Goal: Transaction & Acquisition: Purchase product/service

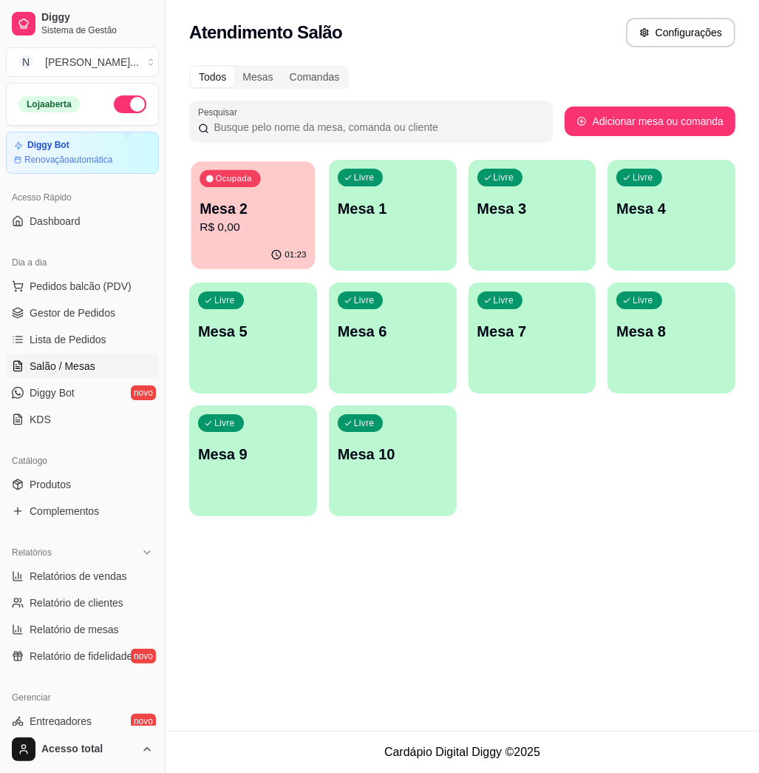
click at [242, 231] on p "R$ 0,00" at bounding box center [253, 227] width 106 height 17
click at [377, 197] on div "Livre Mesa 1" at bounding box center [393, 206] width 128 height 93
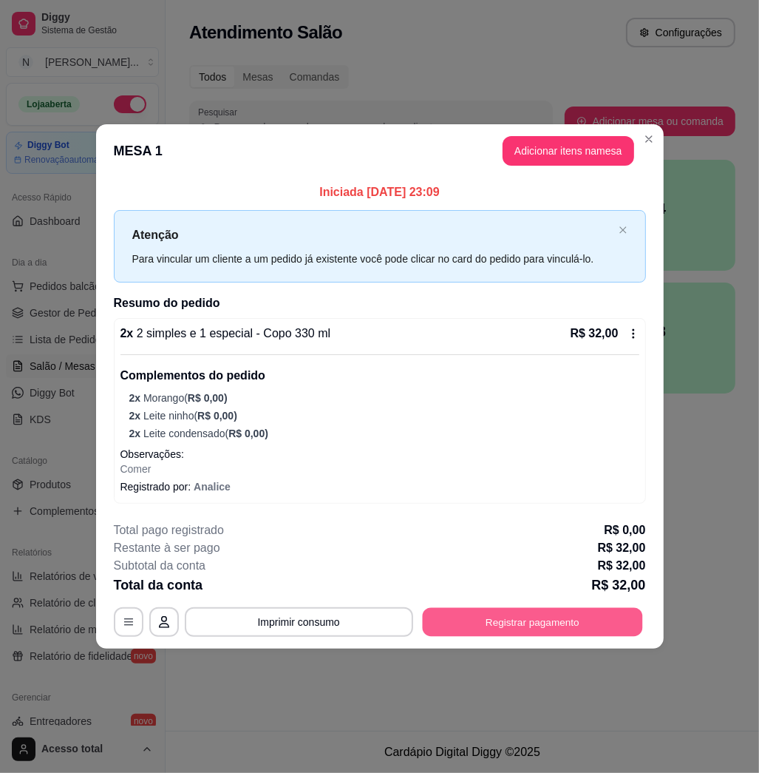
click at [480, 628] on button "Registrar pagamento" at bounding box center [532, 621] width 220 height 29
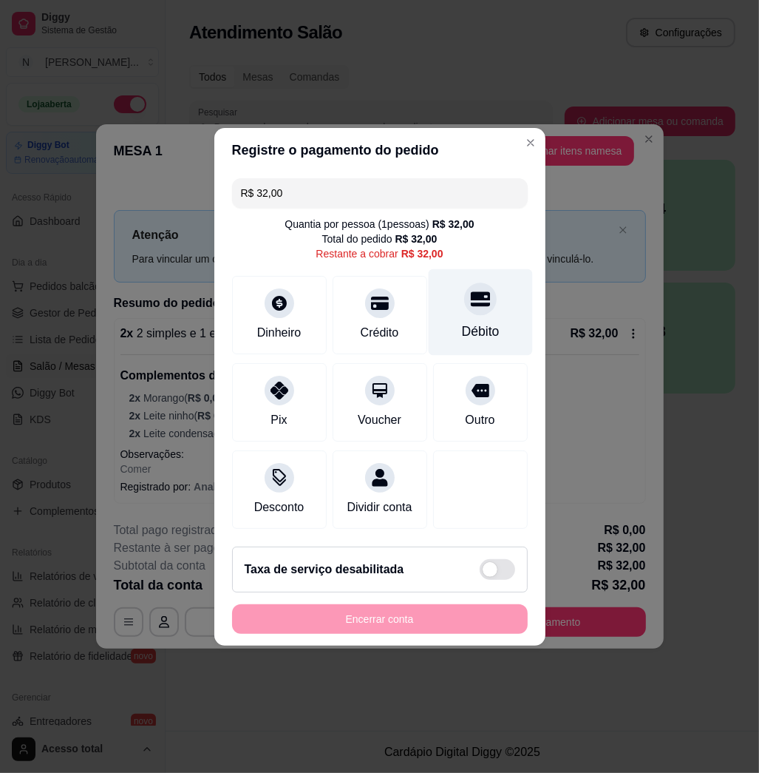
click at [466, 336] on div "Débito" at bounding box center [480, 311] width 104 height 87
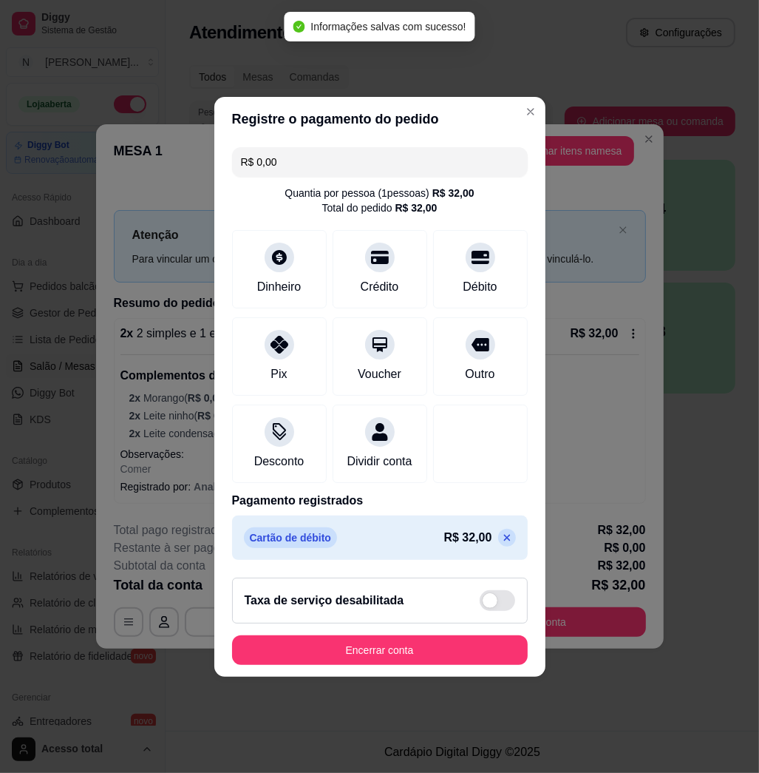
type input "R$ 0,00"
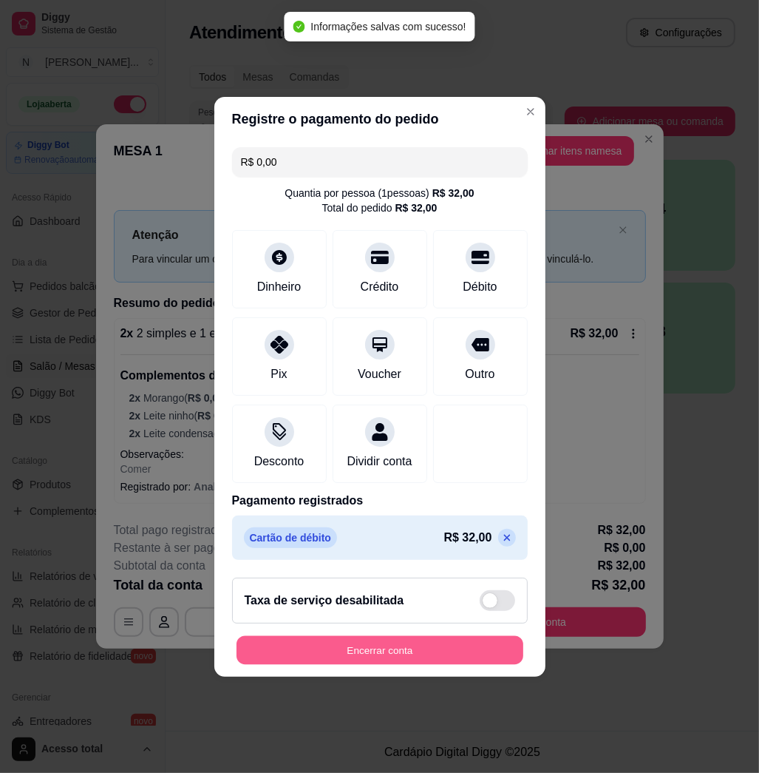
click at [478, 658] on button "Encerrar conta" at bounding box center [380, 649] width 287 height 29
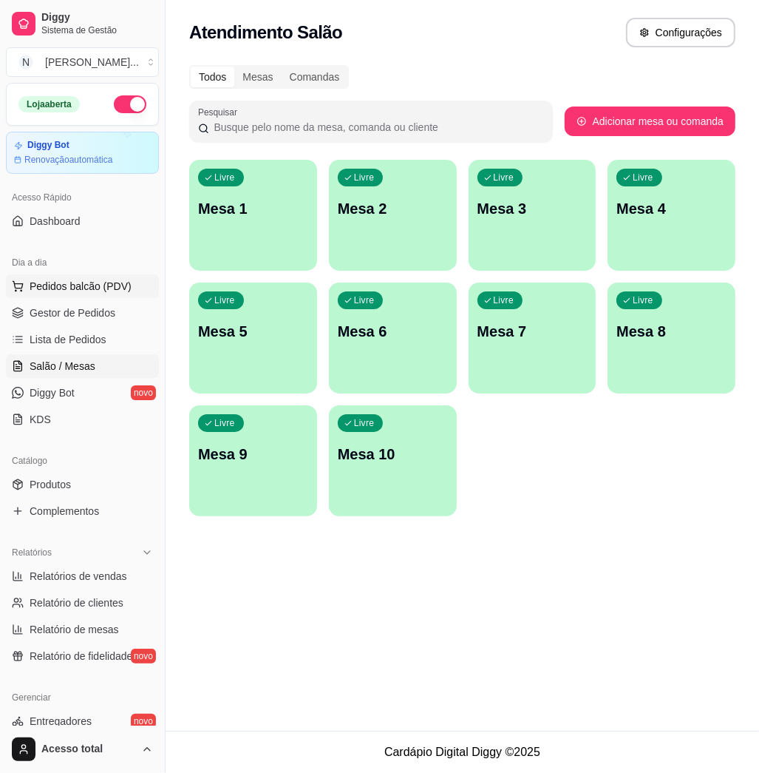
click at [78, 293] on span "Pedidos balcão (PDV)" at bounding box center [81, 286] width 102 height 15
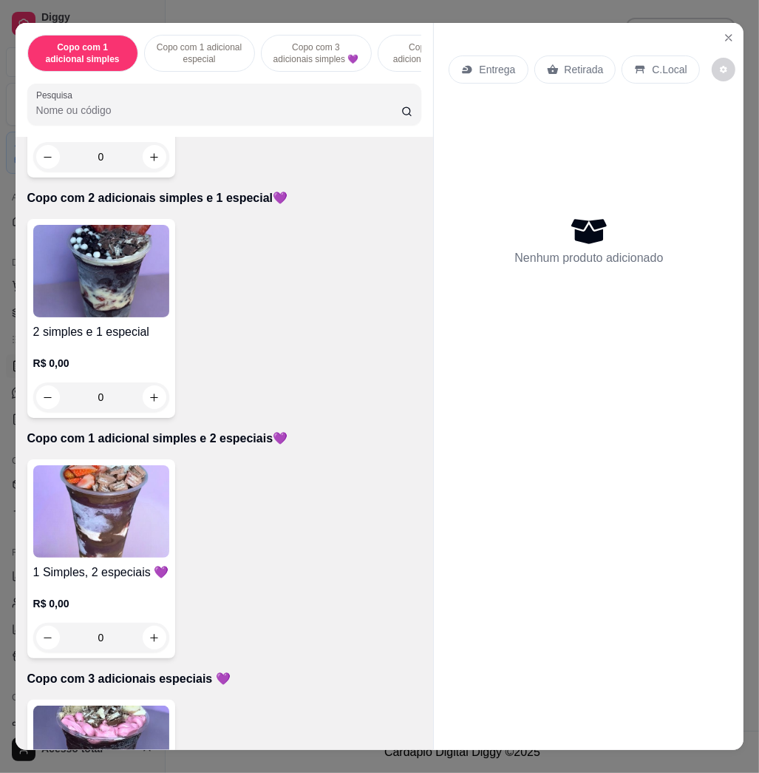
scroll to position [887, 0]
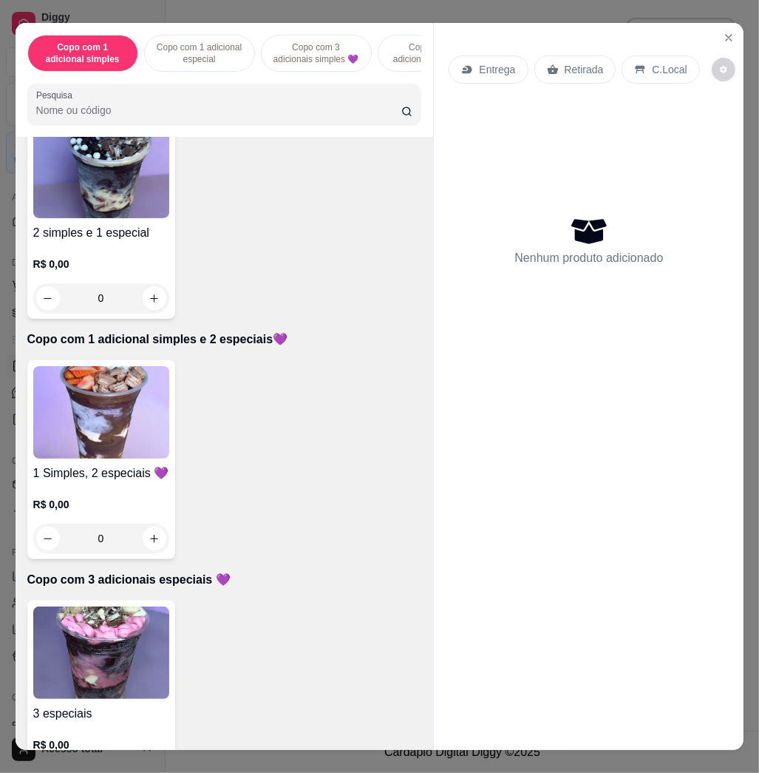
click at [105, 419] on img at bounding box center [101, 412] width 136 height 92
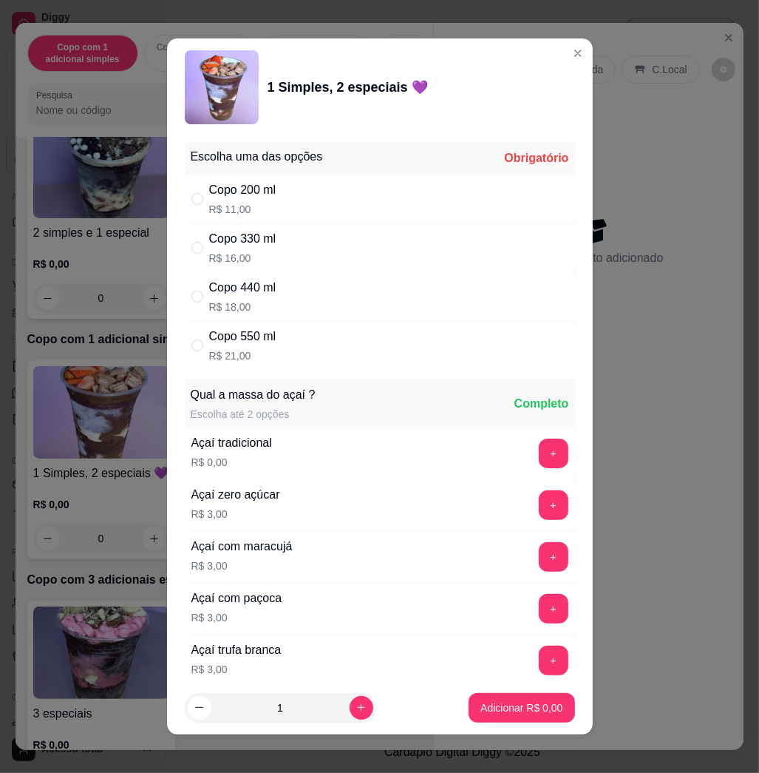
click at [322, 248] on div "Copo 330 ml R$ 16,00" at bounding box center [380, 247] width 390 height 49
radio input "true"
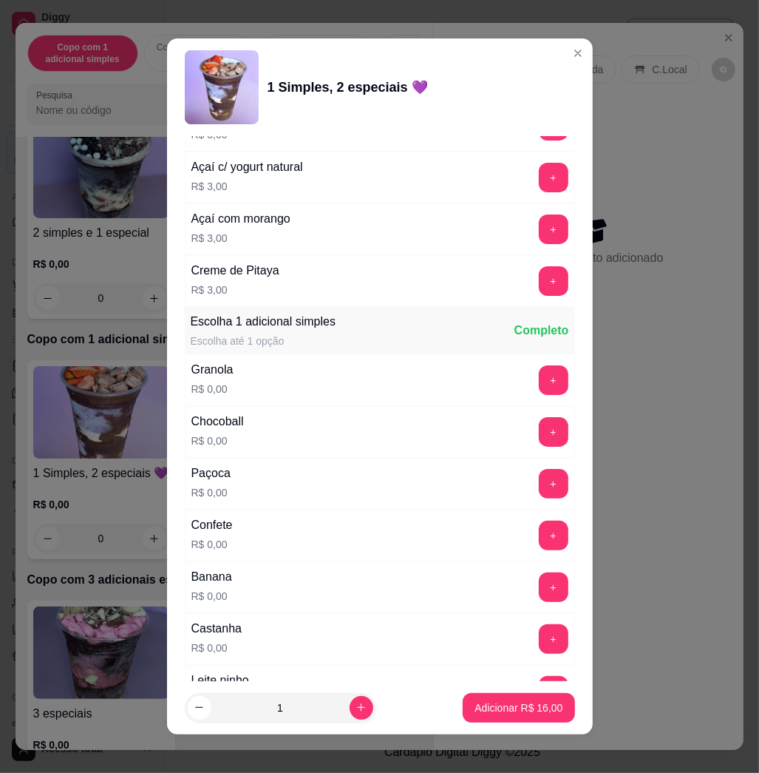
scroll to position [986, 0]
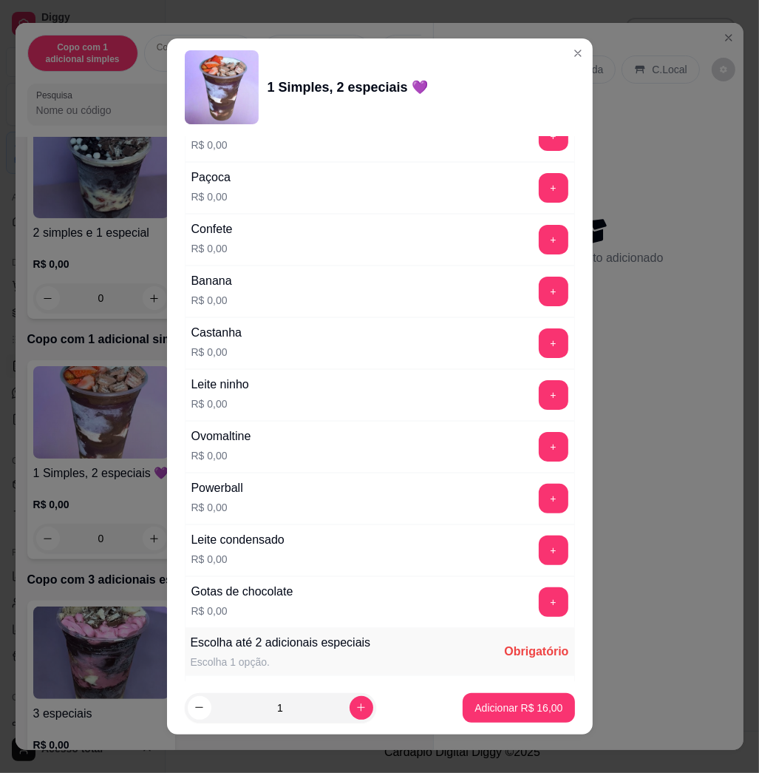
click at [539, 388] on button "+" at bounding box center [554, 395] width 30 height 30
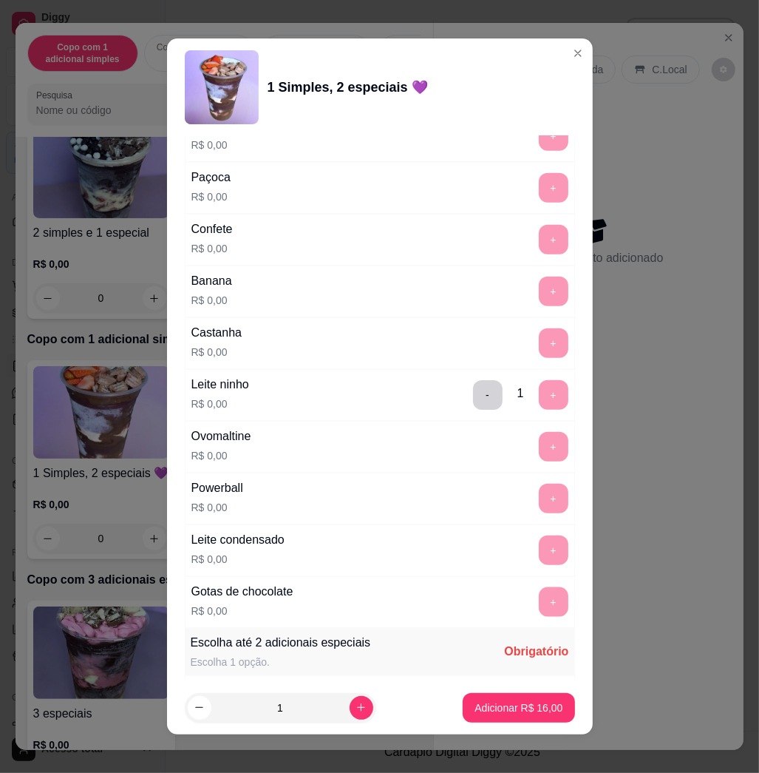
scroll to position [1380, 0]
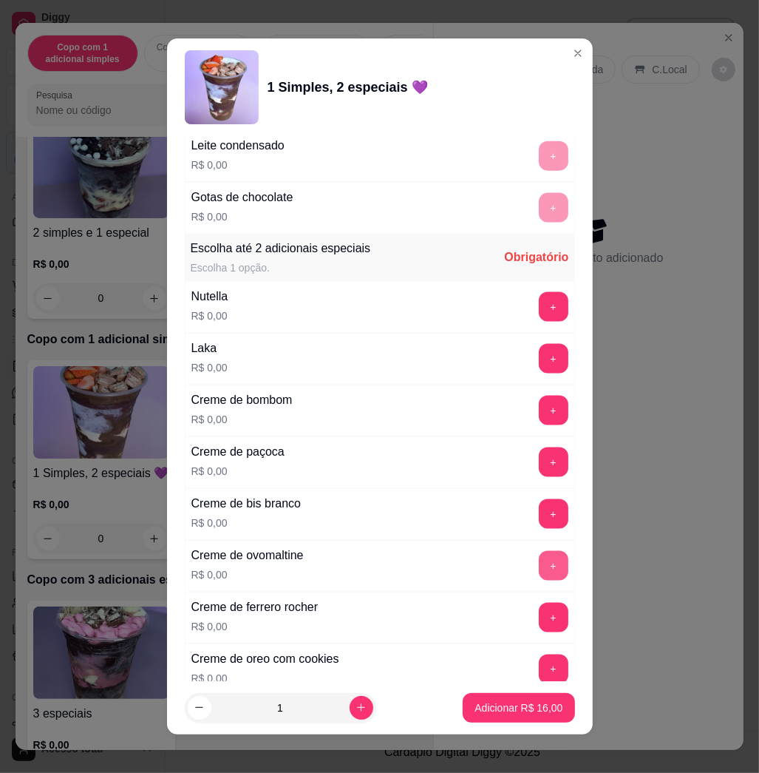
click at [539, 575] on button "+" at bounding box center [554, 566] width 30 height 30
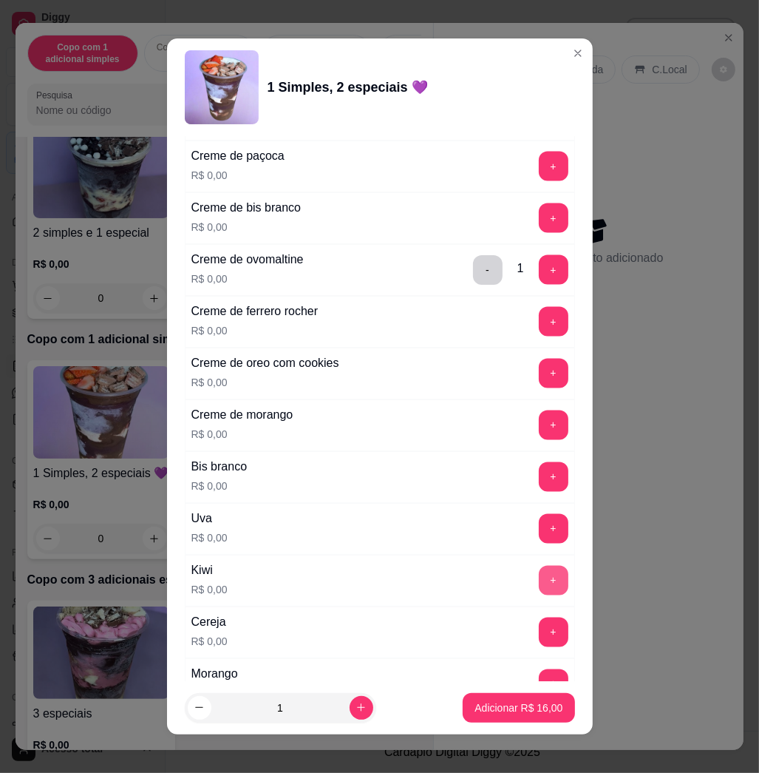
scroll to position [1775, 0]
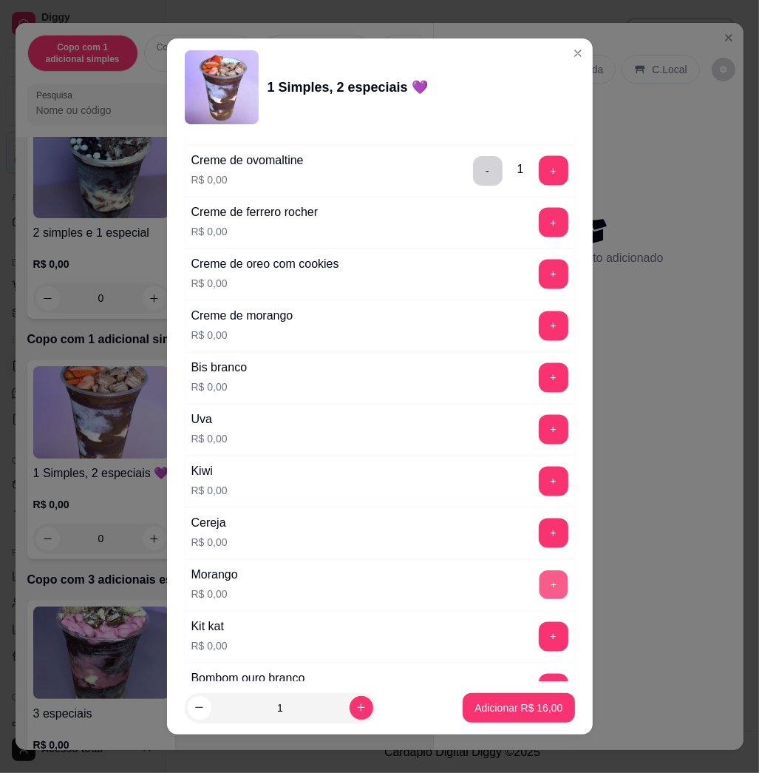
click at [539, 579] on button "+" at bounding box center [553, 585] width 29 height 29
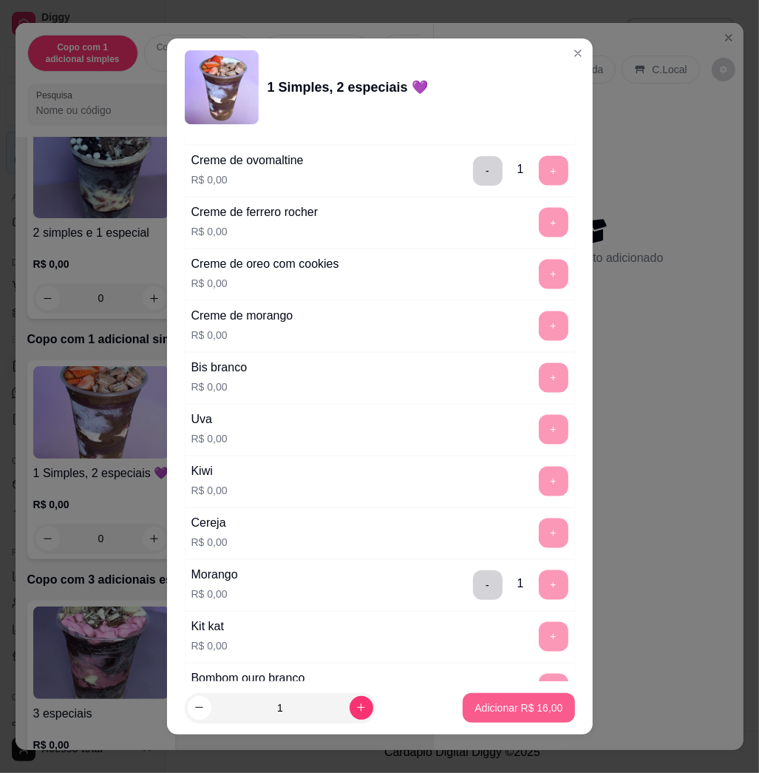
click at [540, 708] on button "Adicionar R$ 16,00" at bounding box center [519, 708] width 112 height 30
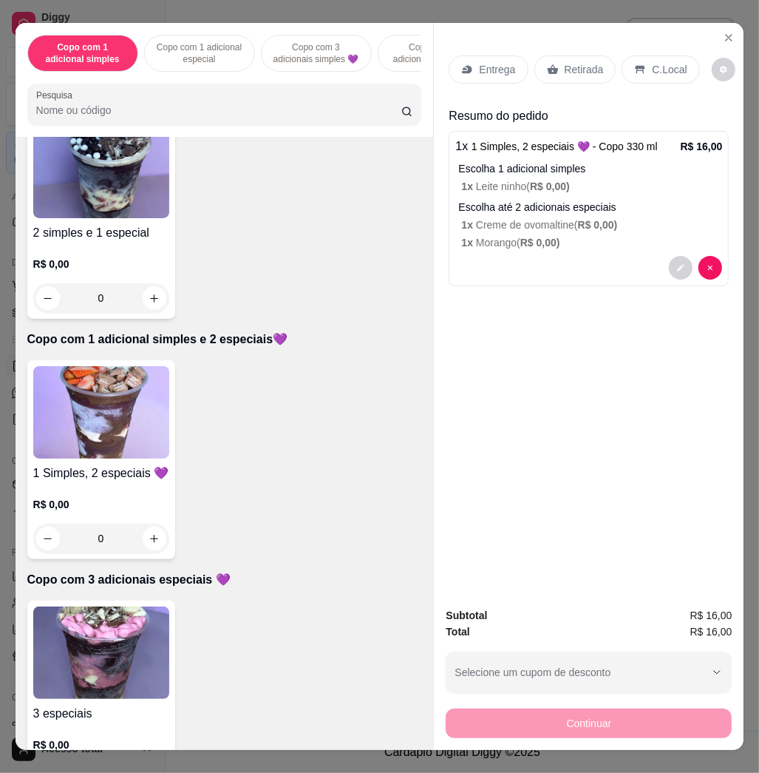
click at [498, 62] on p "Entrega" at bounding box center [497, 69] width 36 height 15
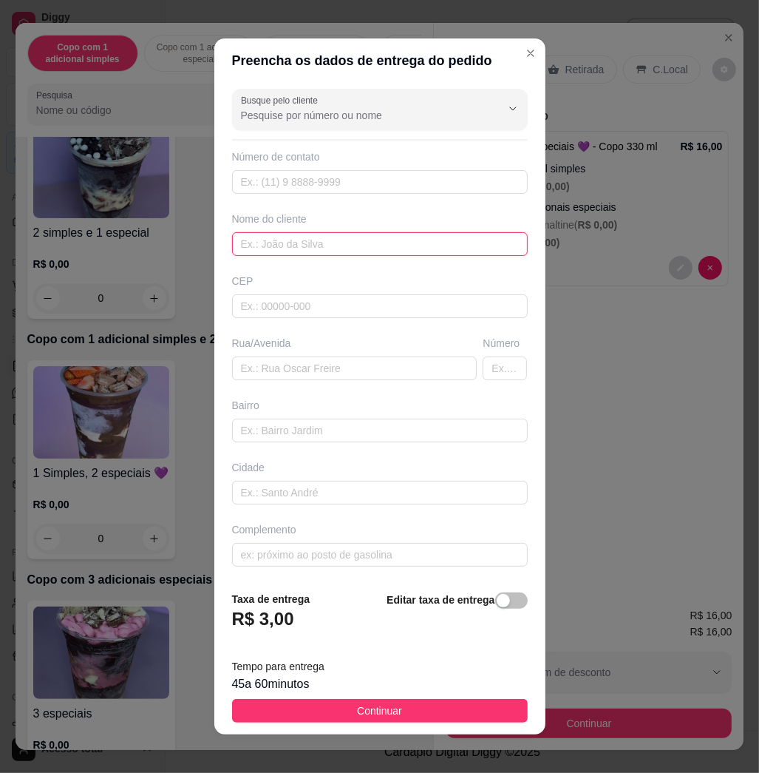
click at [338, 246] on input "text" at bounding box center [380, 244] width 296 height 24
type input "heloise"
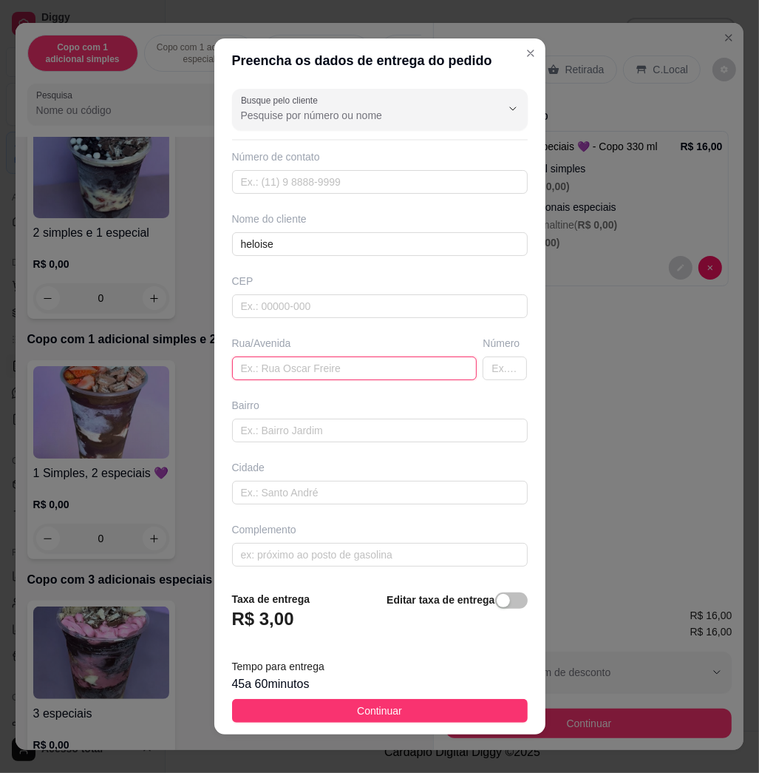
click at [347, 368] on input "text" at bounding box center [355, 368] width 246 height 24
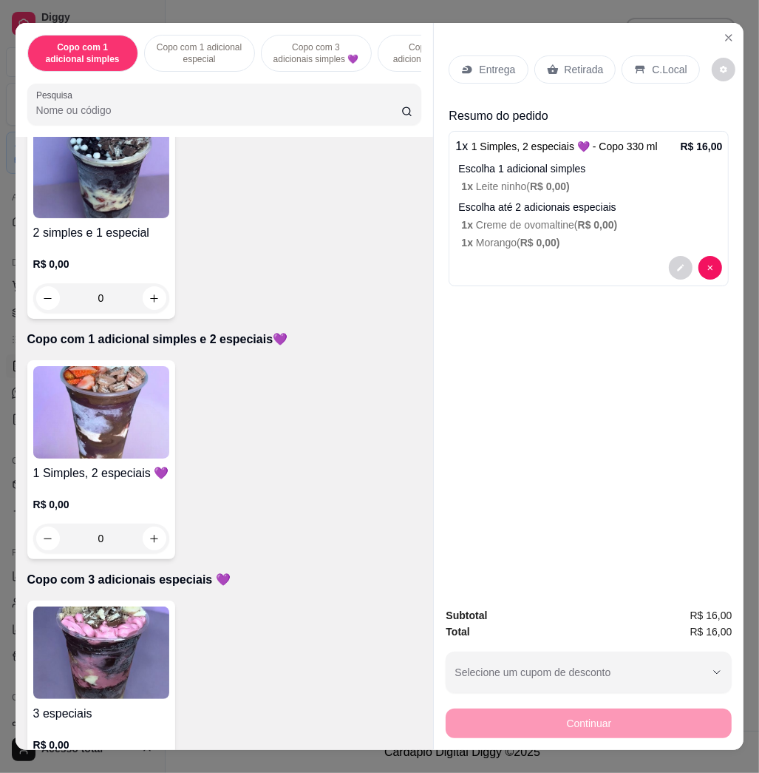
click at [101, 424] on img at bounding box center [101, 412] width 136 height 92
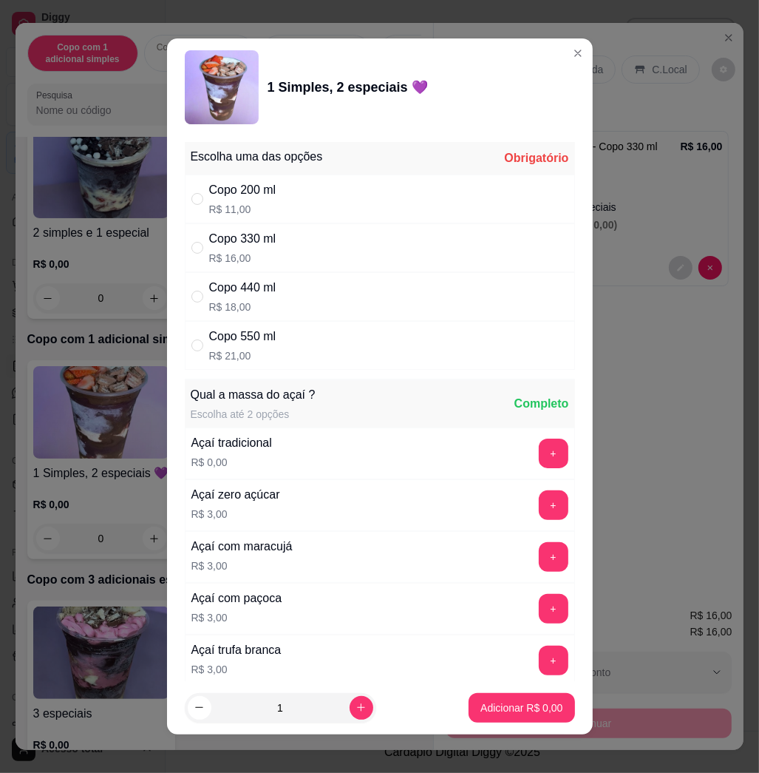
drag, startPoint x: 433, startPoint y: 358, endPoint x: 450, endPoint y: 382, distance: 30.2
click at [432, 359] on div "Copo 550 ml R$ 21,00" at bounding box center [380, 345] width 390 height 49
radio input "true"
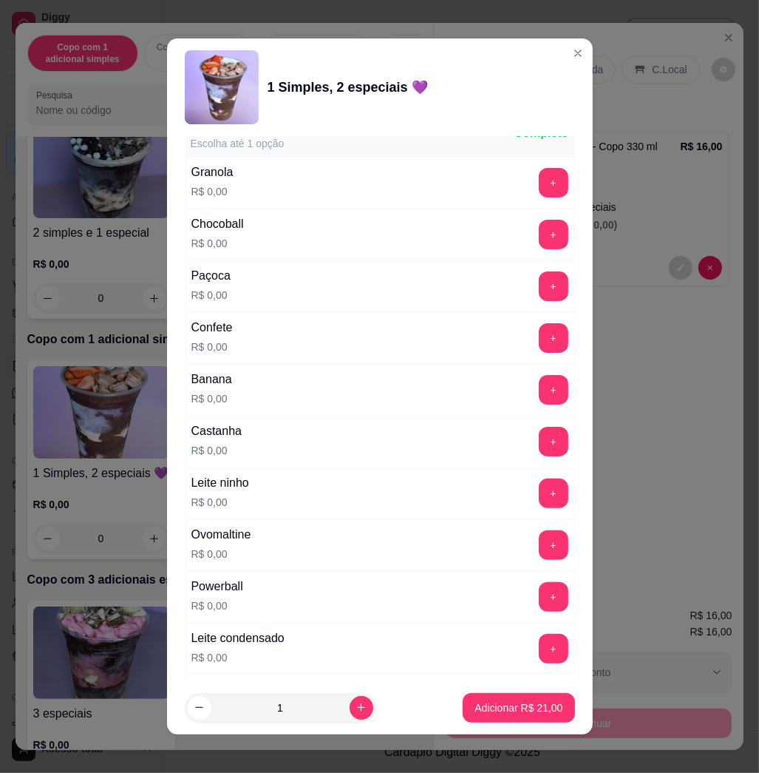
scroll to position [986, 0]
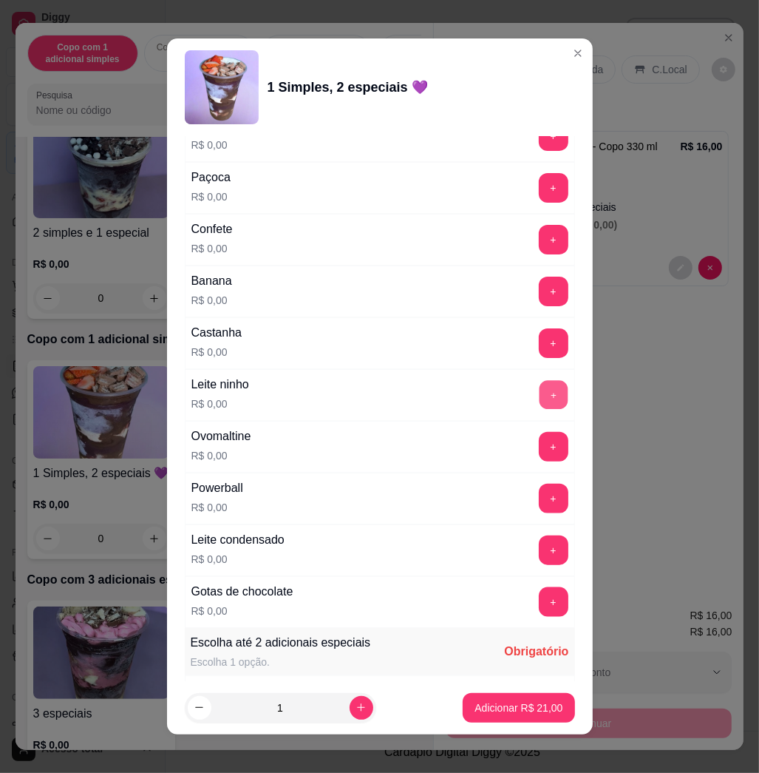
click at [539, 395] on button "+" at bounding box center [553, 395] width 29 height 29
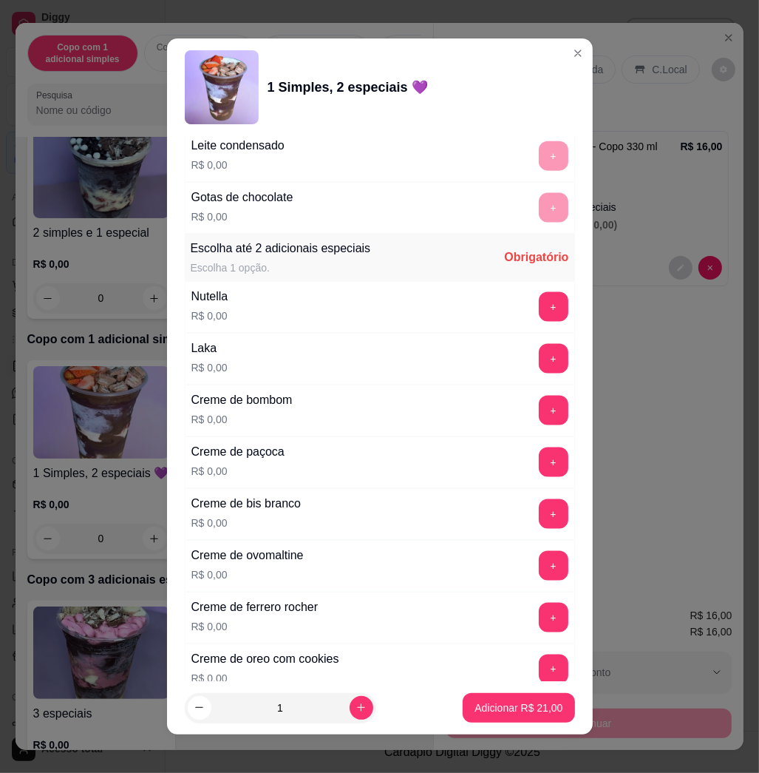
scroll to position [1479, 0]
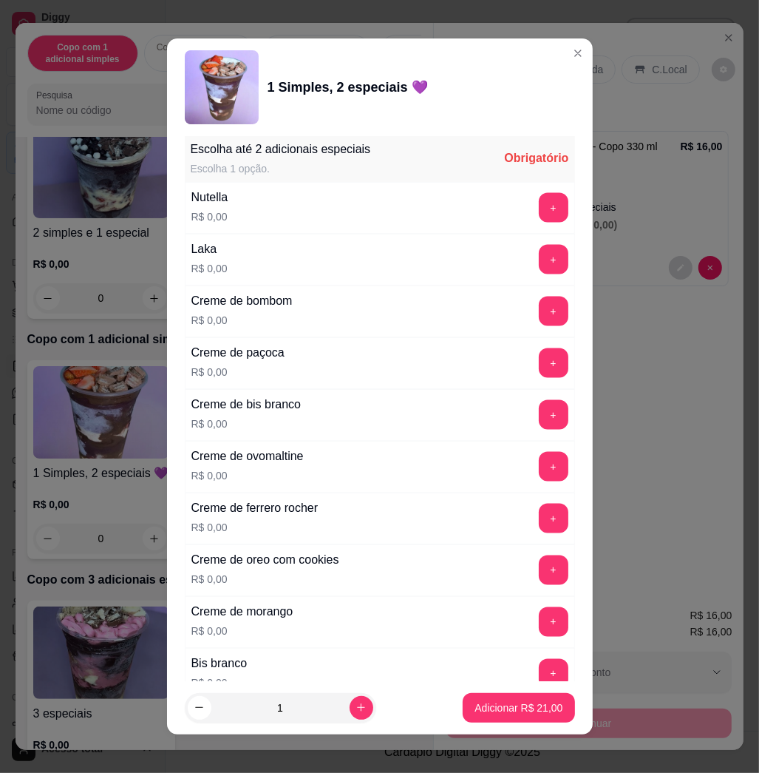
click at [519, 175] on div "Escolha até 2 adicionais especiais Escolha 1 opção. Obrigatório" at bounding box center [380, 158] width 390 height 47
click at [539, 203] on button "+" at bounding box center [553, 208] width 29 height 29
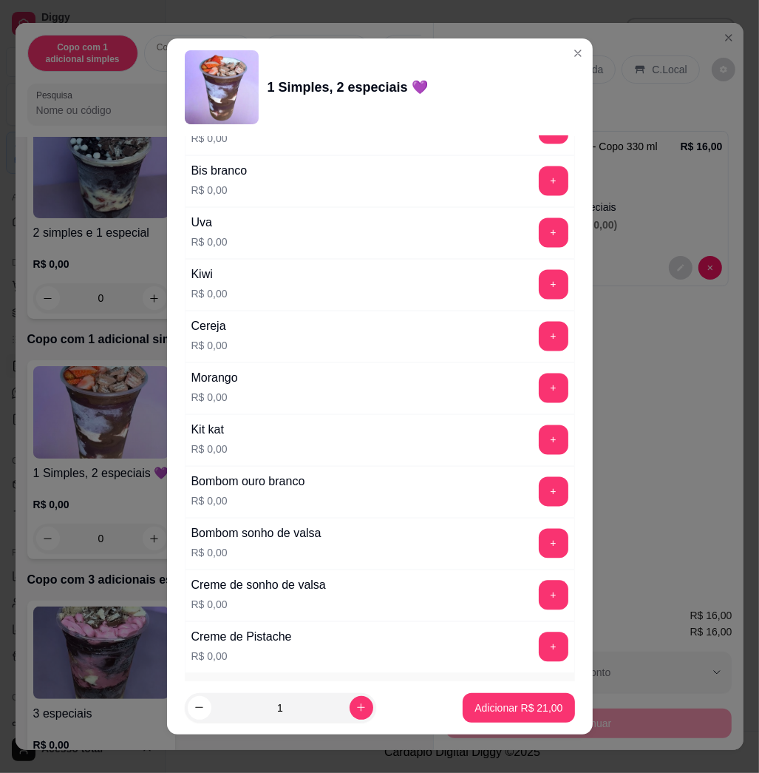
drag, startPoint x: 501, startPoint y: 378, endPoint x: 507, endPoint y: 384, distance: 8.4
click at [533, 380] on div "+" at bounding box center [553, 388] width 41 height 30
click at [539, 387] on button "+" at bounding box center [554, 388] width 30 height 30
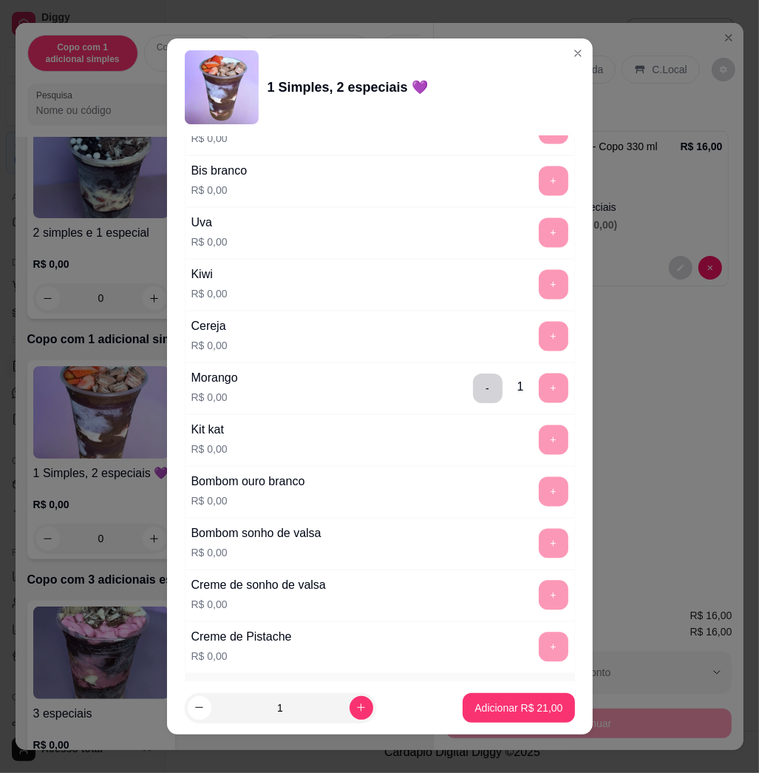
click at [475, 711] on p "Adicionar R$ 21,00" at bounding box center [519, 707] width 88 height 15
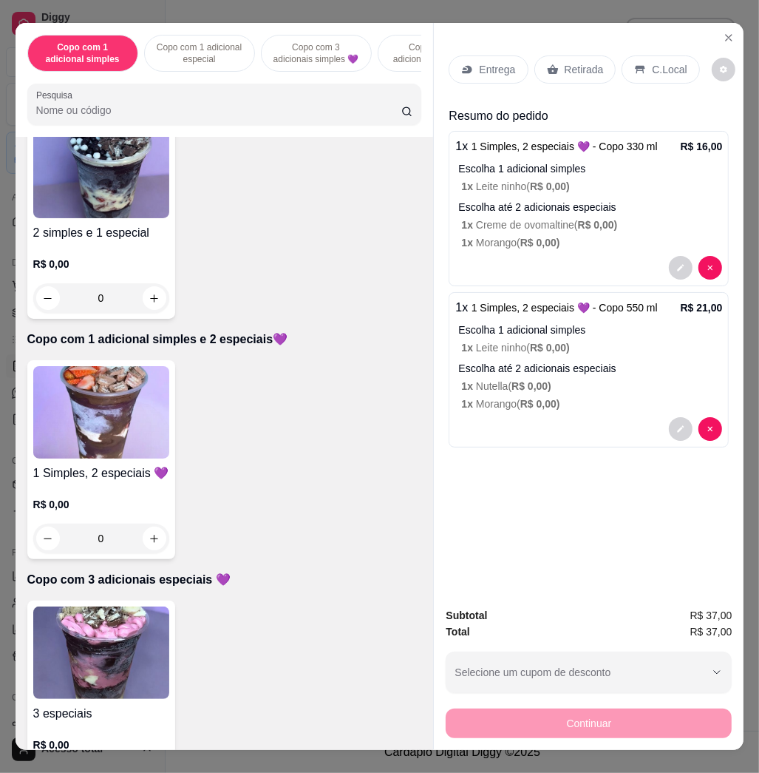
click at [498, 64] on p "Entrega" at bounding box center [497, 69] width 36 height 15
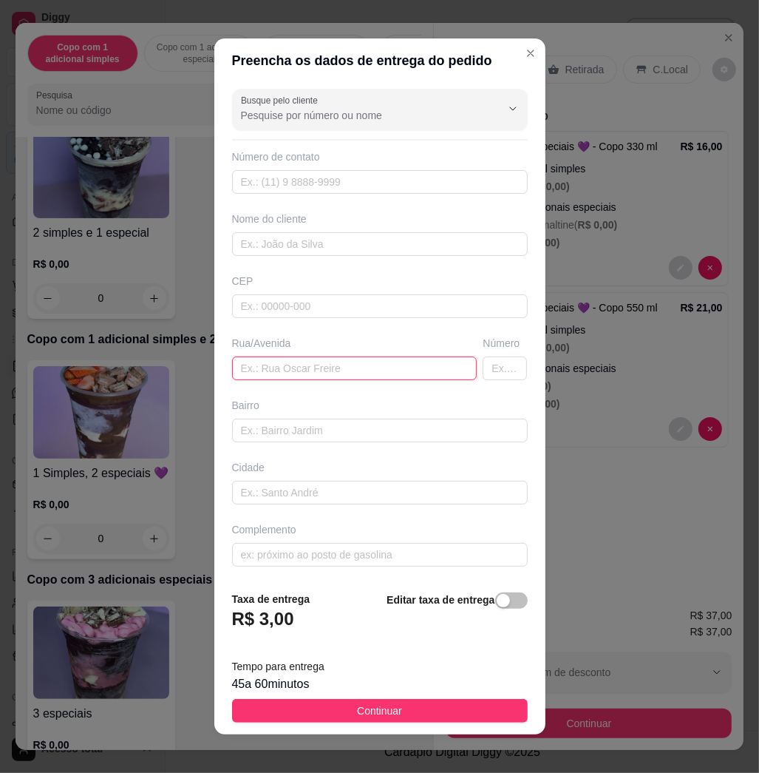
click at [294, 375] on input "text" at bounding box center [355, 368] width 246 height 24
type input "[PERSON_NAME], 707"
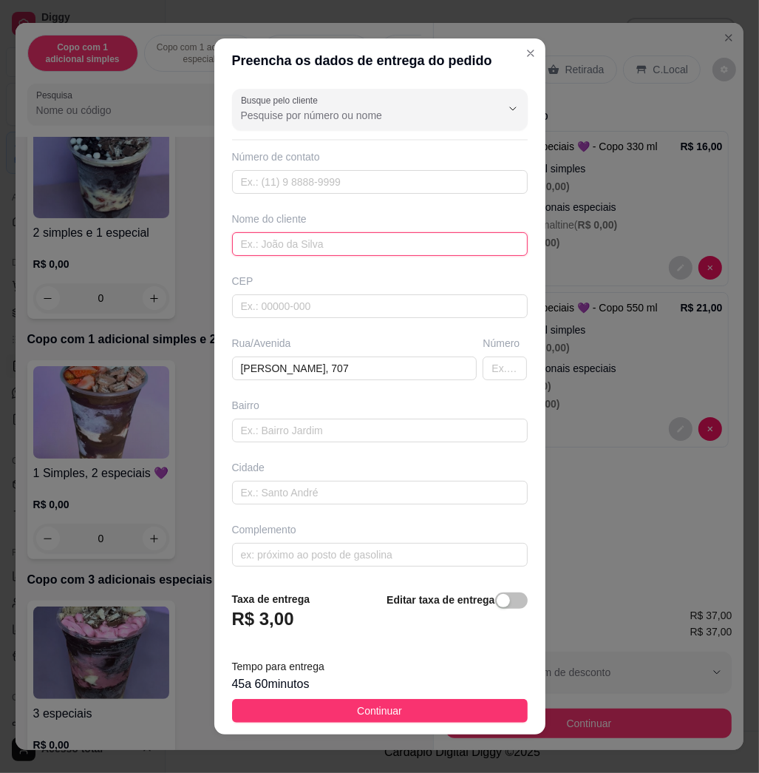
click at [352, 237] on input "text" at bounding box center [380, 244] width 296 height 24
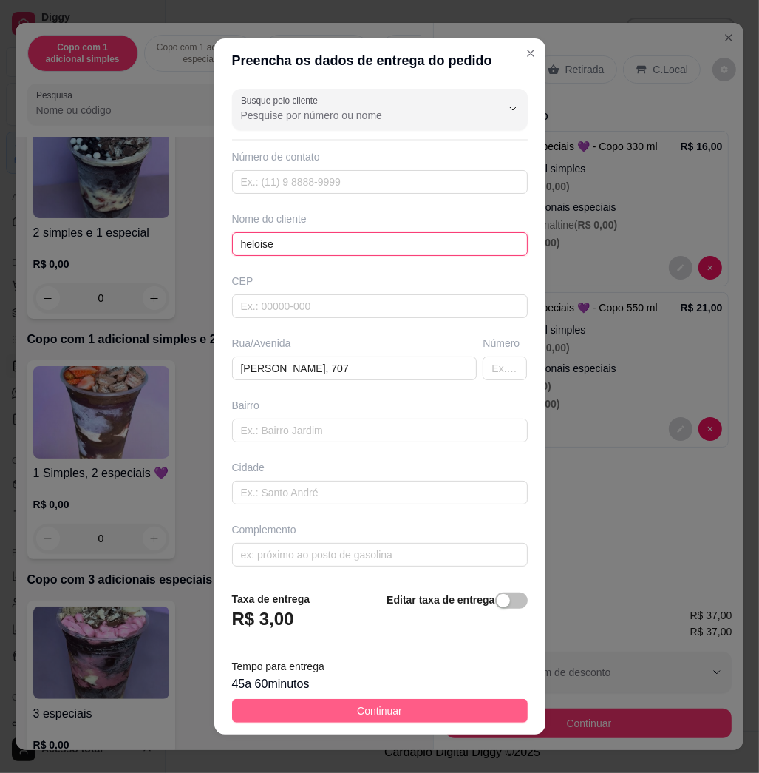
type input "heloise"
click at [393, 713] on button "Continuar" at bounding box center [380, 711] width 296 height 24
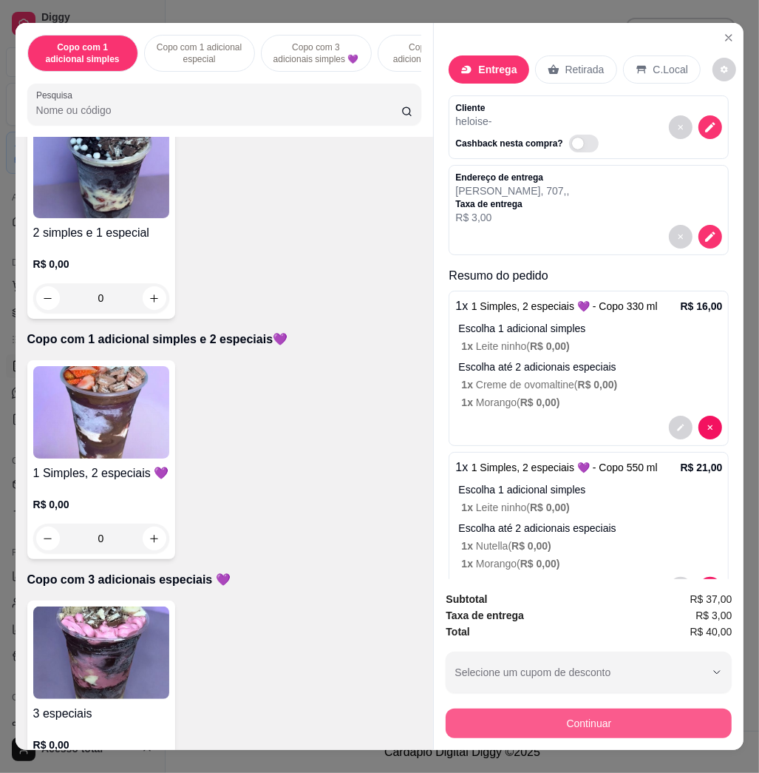
click at [515, 717] on button "Continuar" at bounding box center [589, 723] width 286 height 30
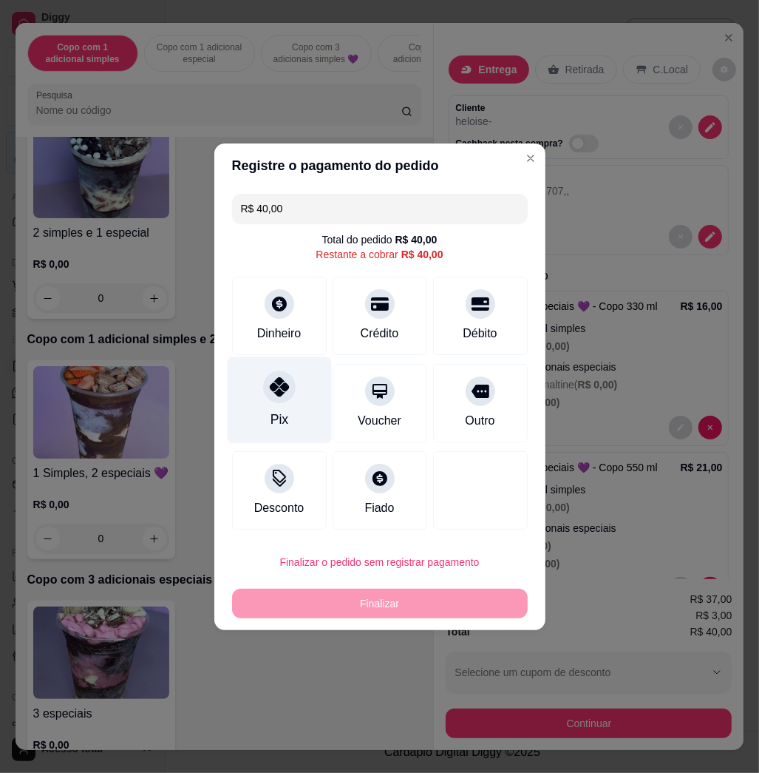
click at [268, 405] on div "Pix" at bounding box center [279, 399] width 104 height 87
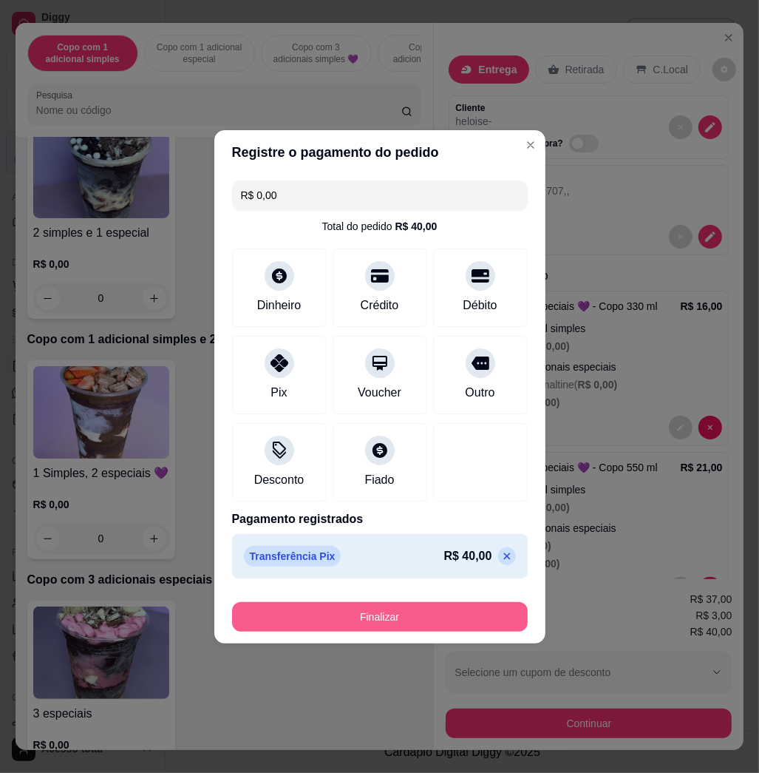
click at [308, 619] on button "Finalizar" at bounding box center [380, 617] width 296 height 30
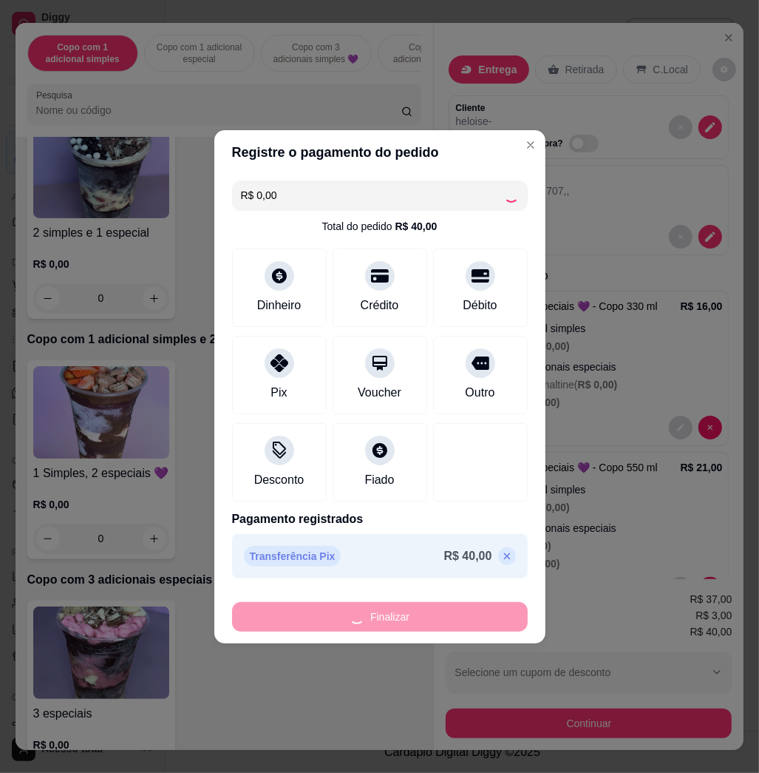
type input "-R$ 40,00"
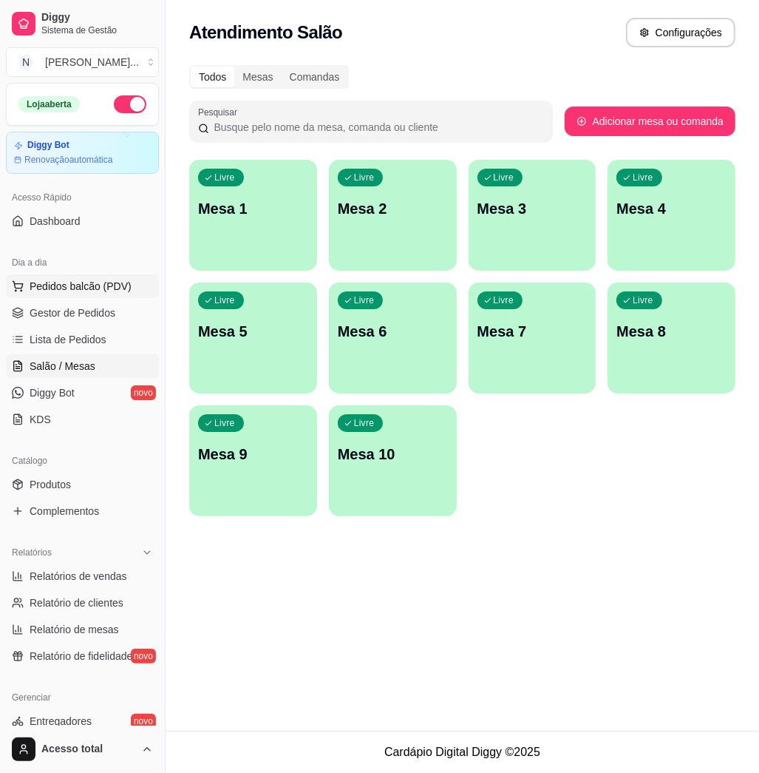
click at [64, 289] on span "Pedidos balcão (PDV)" at bounding box center [81, 286] width 102 height 15
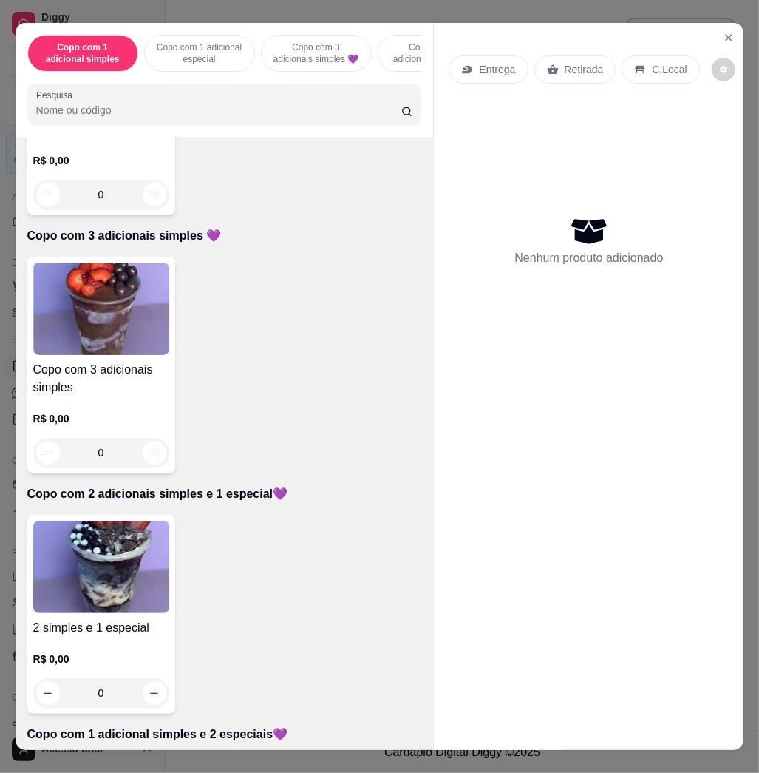
scroll to position [592, 0]
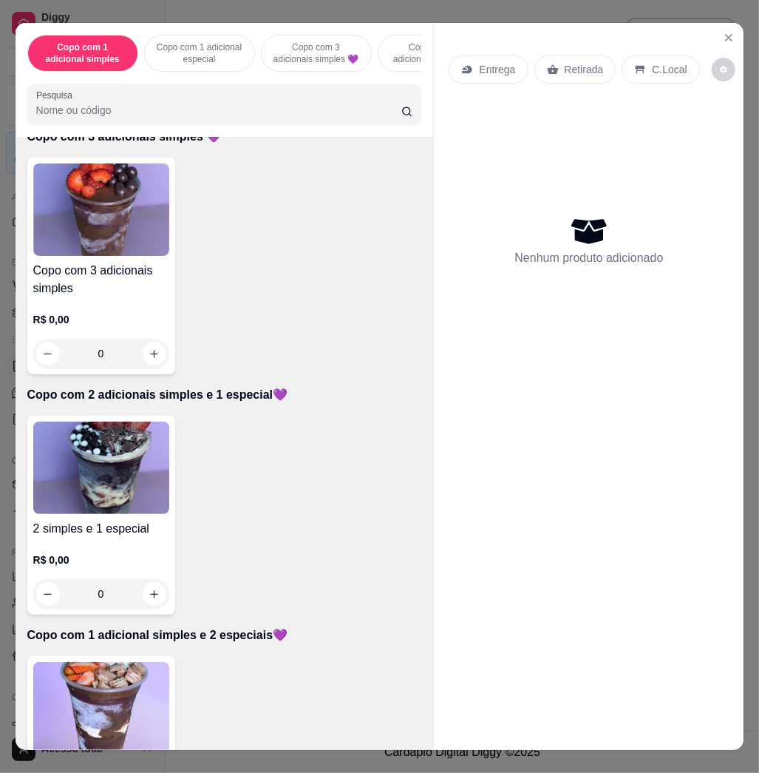
click at [104, 700] on img at bounding box center [101, 708] width 136 height 92
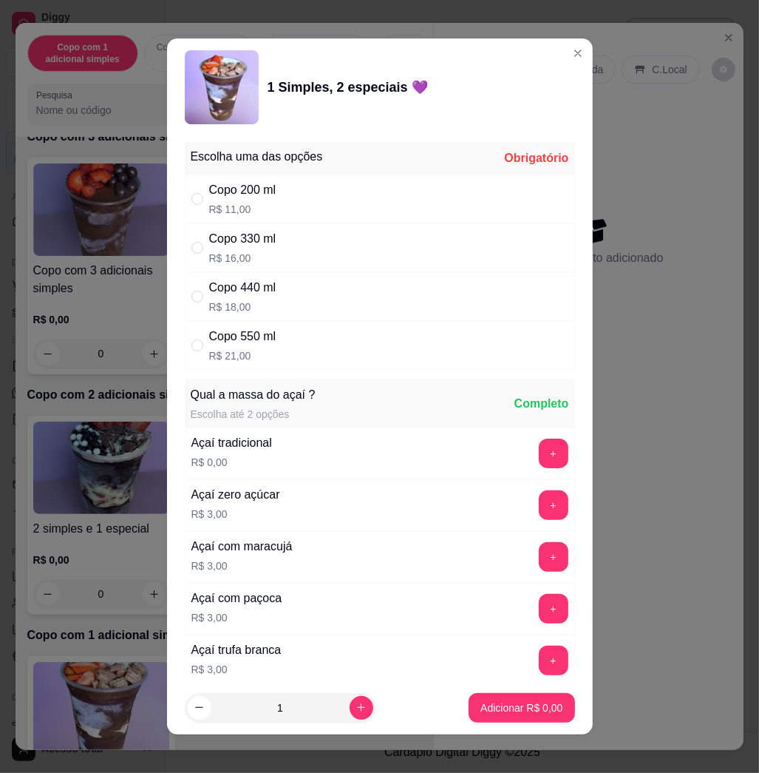
click at [226, 300] on p "R$ 18,00" at bounding box center [242, 306] width 67 height 15
radio input "true"
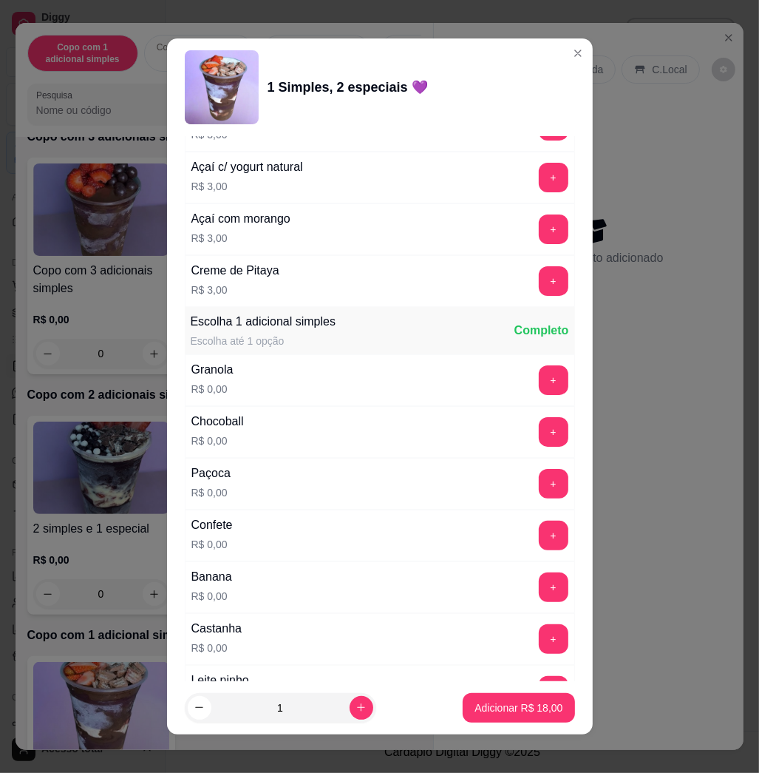
scroll to position [887, 0]
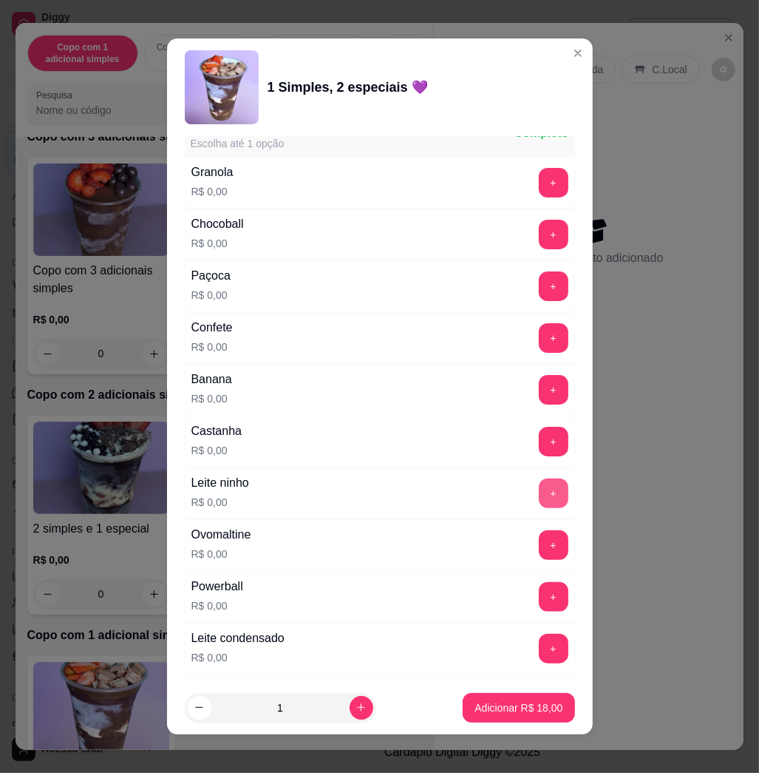
click at [539, 500] on button "+" at bounding box center [554, 493] width 30 height 30
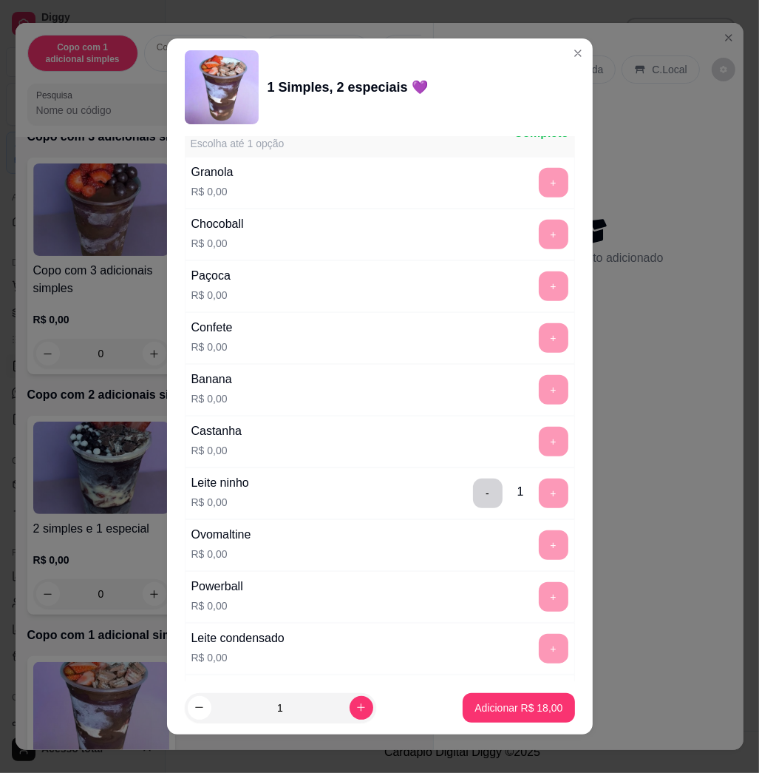
scroll to position [1380, 0]
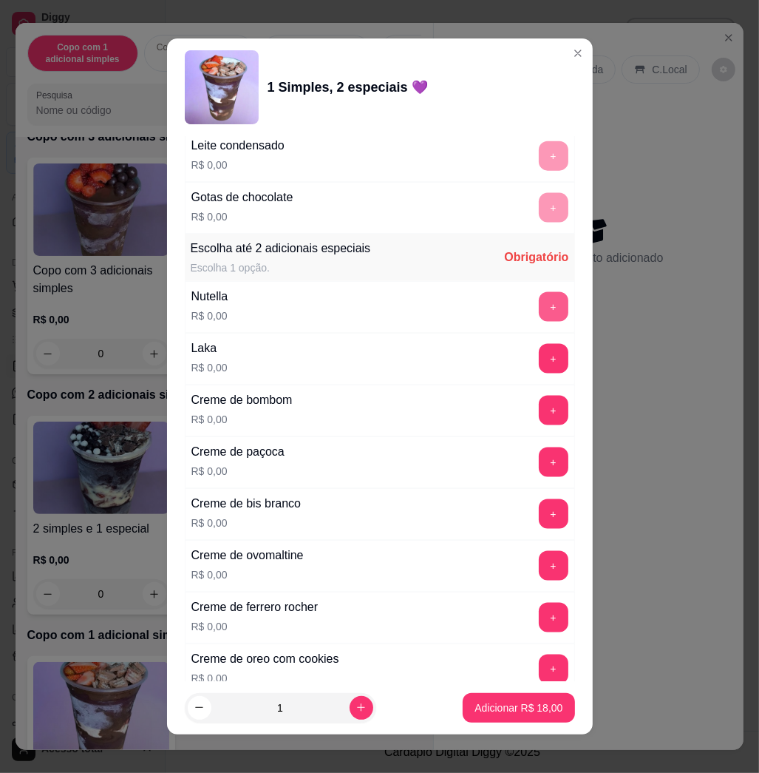
click at [539, 318] on button "+" at bounding box center [554, 307] width 30 height 30
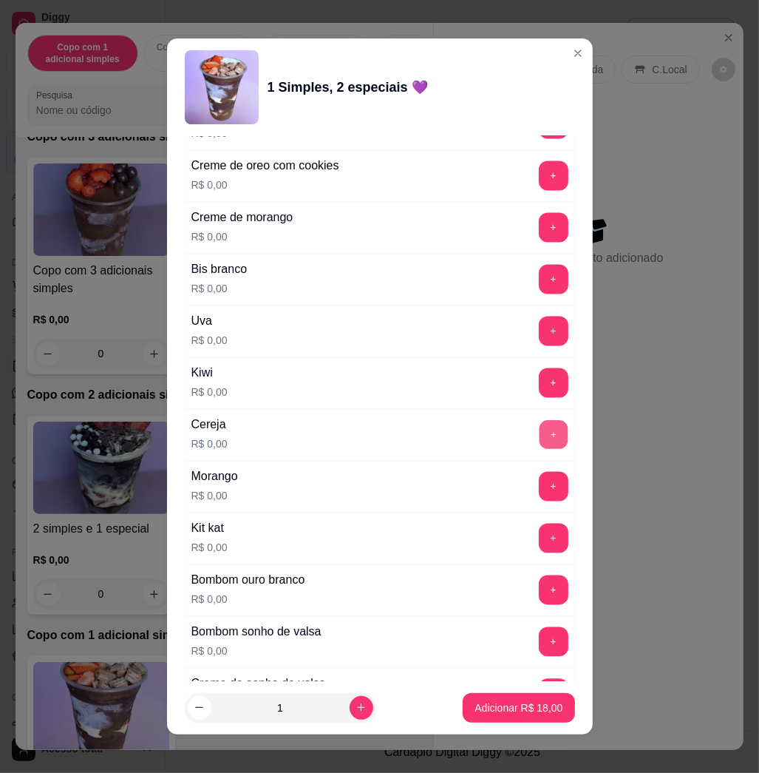
click at [539, 450] on button "+" at bounding box center [553, 435] width 29 height 29
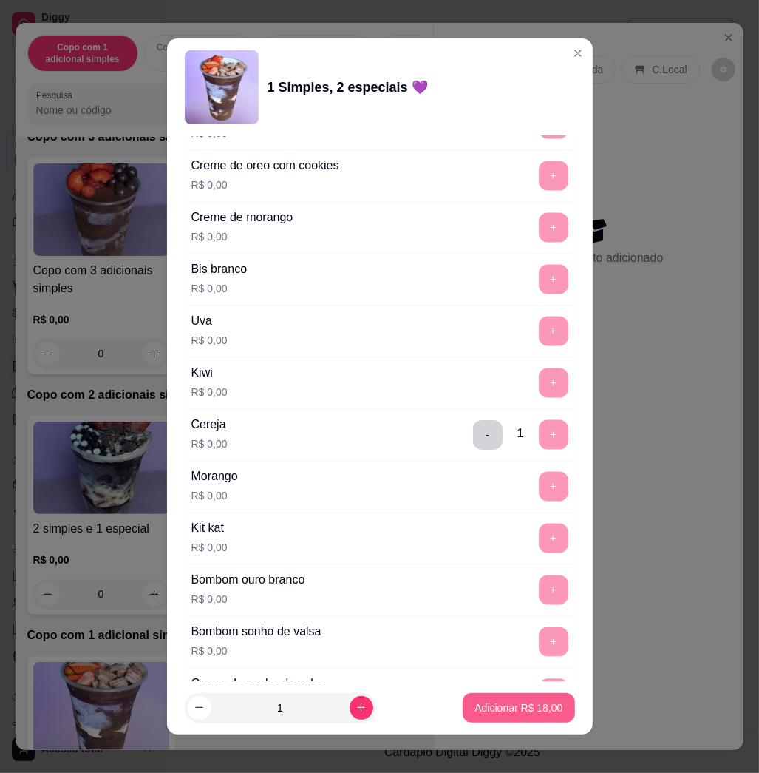
click at [483, 702] on p "Adicionar R$ 18,00" at bounding box center [519, 707] width 88 height 15
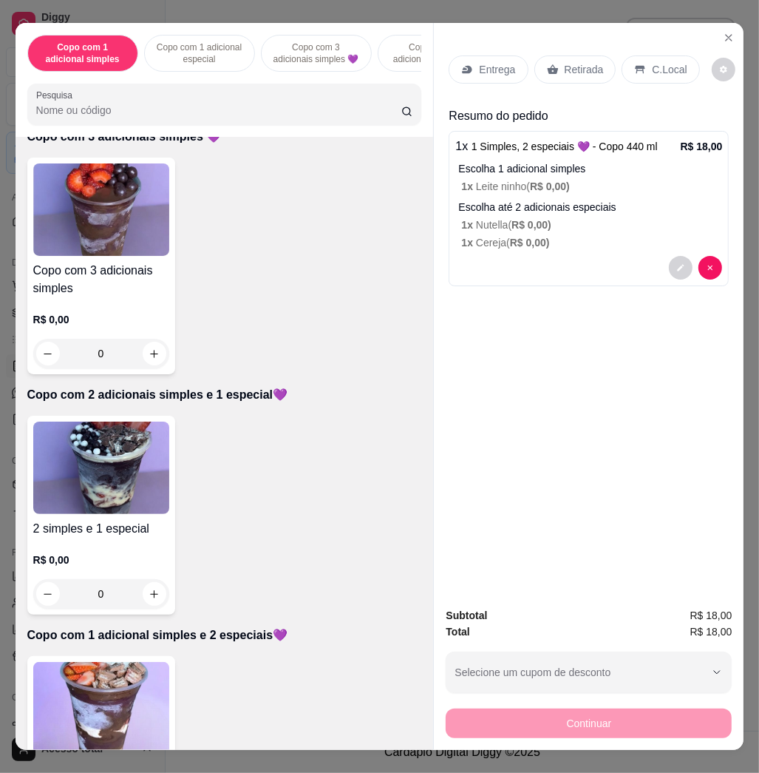
click at [468, 63] on div "Entrega" at bounding box center [488, 69] width 79 height 28
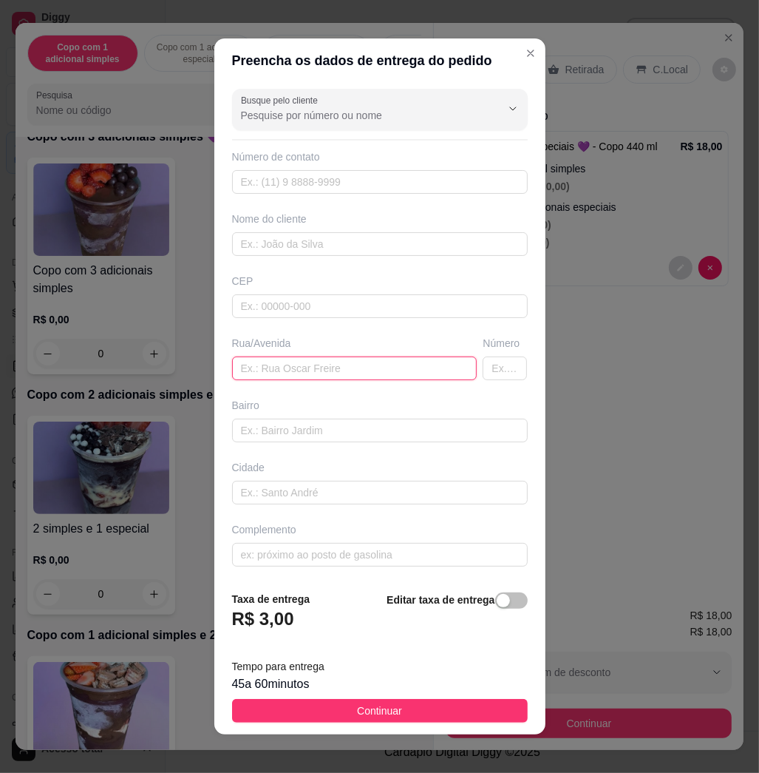
click at [316, 373] on input "text" at bounding box center [355, 368] width 246 height 24
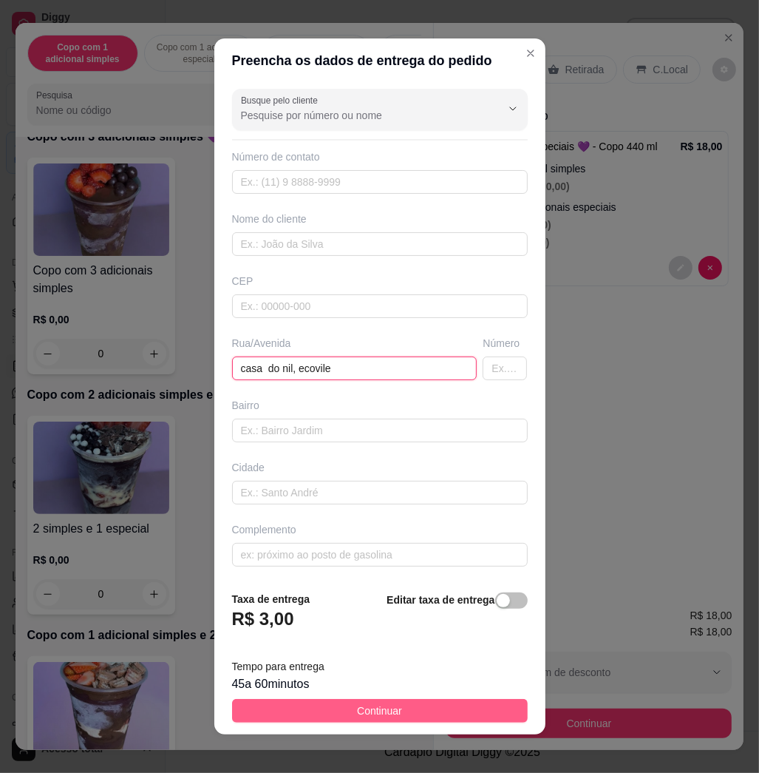
type input "casa do nil, ecovile"
click at [419, 709] on button "Continuar" at bounding box center [380, 711] width 296 height 24
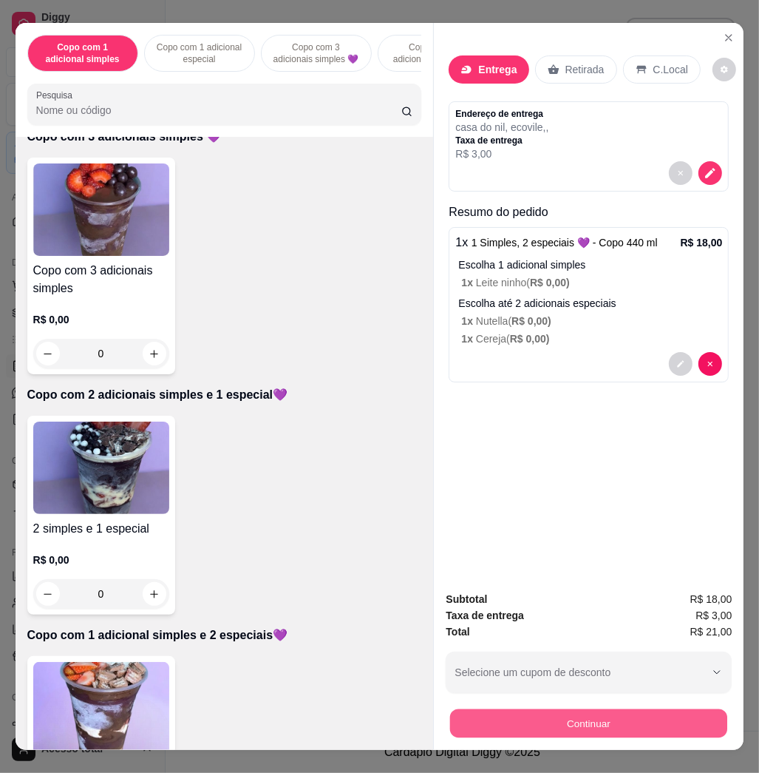
click at [512, 709] on button "Continuar" at bounding box center [588, 722] width 277 height 29
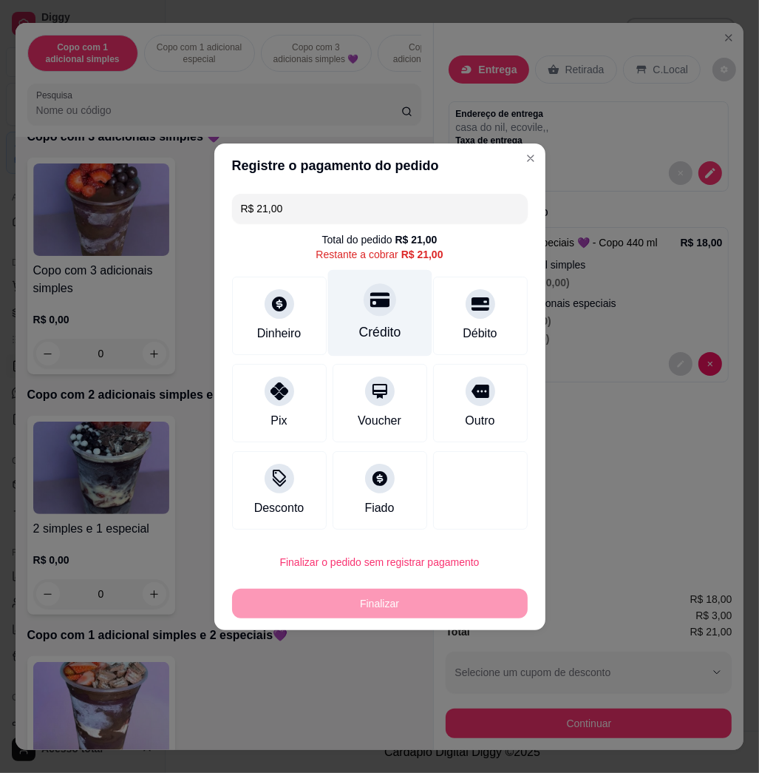
click at [374, 328] on div "Crédito" at bounding box center [380, 331] width 42 height 19
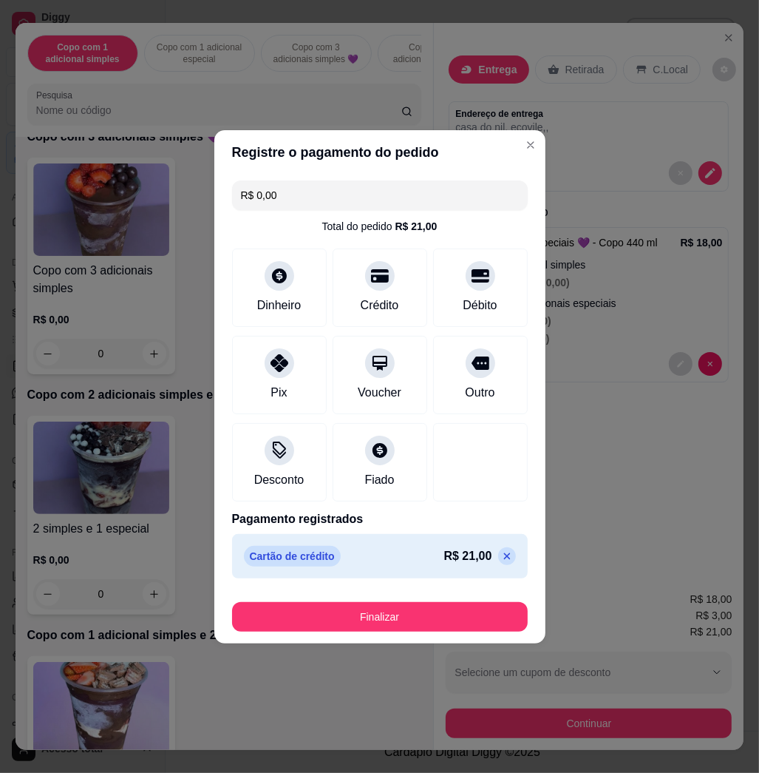
click at [362, 623] on button "Finalizar" at bounding box center [380, 617] width 296 height 30
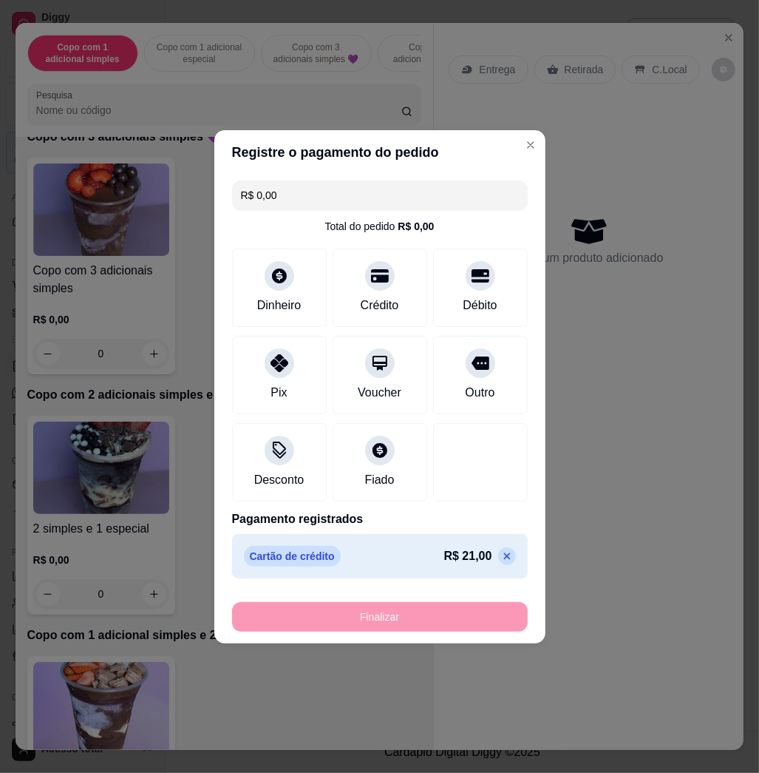
type input "-R$ 21,00"
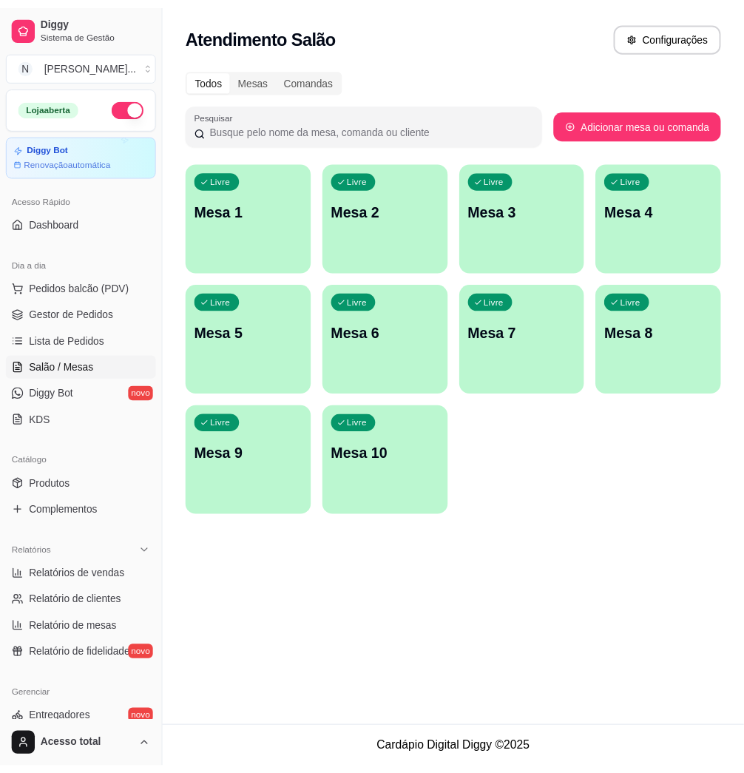
scroll to position [197, 0]
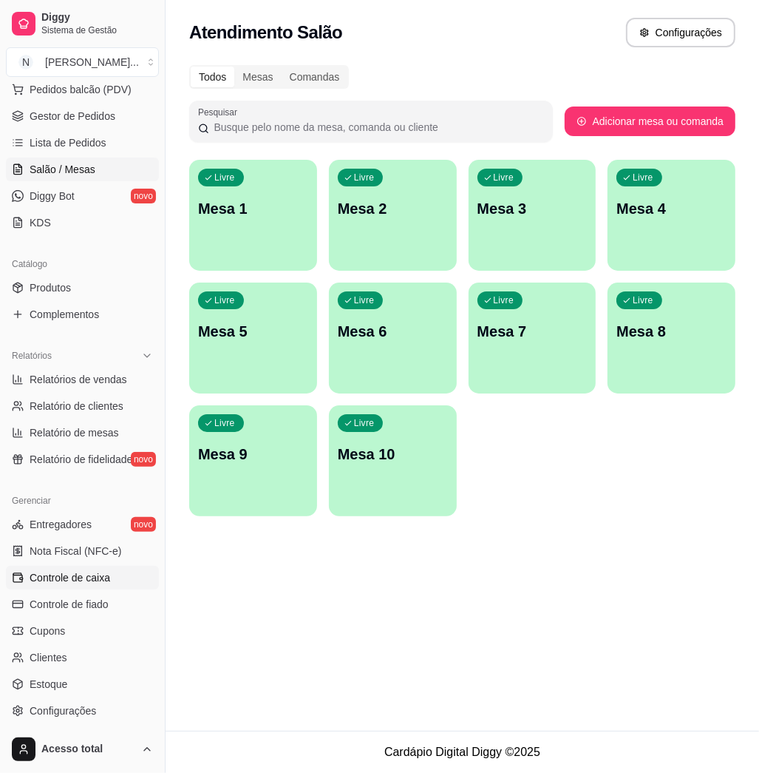
click at [109, 570] on span "Controle de caixa" at bounding box center [70, 577] width 81 height 15
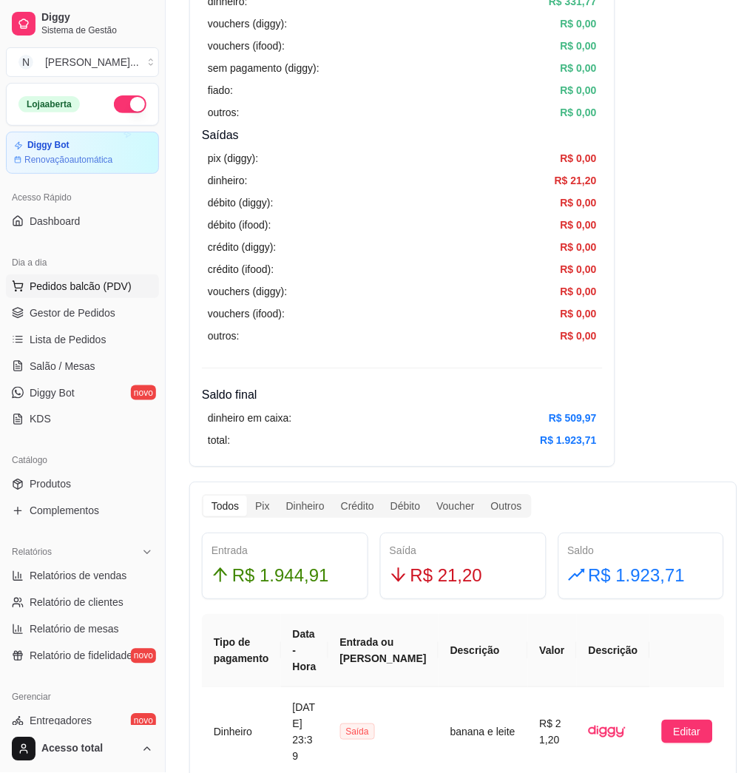
click at [63, 287] on span "Pedidos balcão (PDV)" at bounding box center [81, 286] width 102 height 15
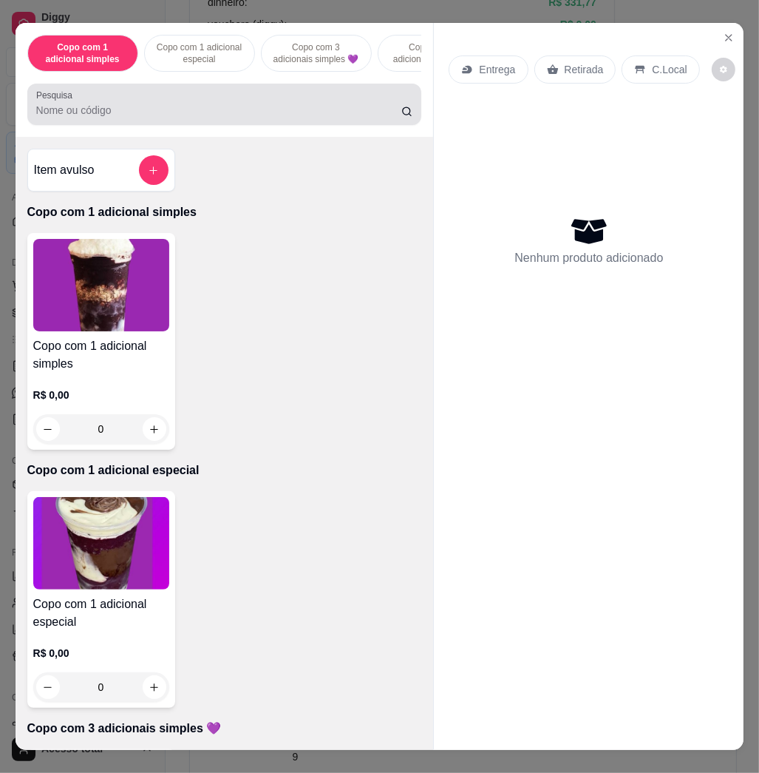
click at [256, 111] on input "Pesquisa" at bounding box center [218, 110] width 365 height 15
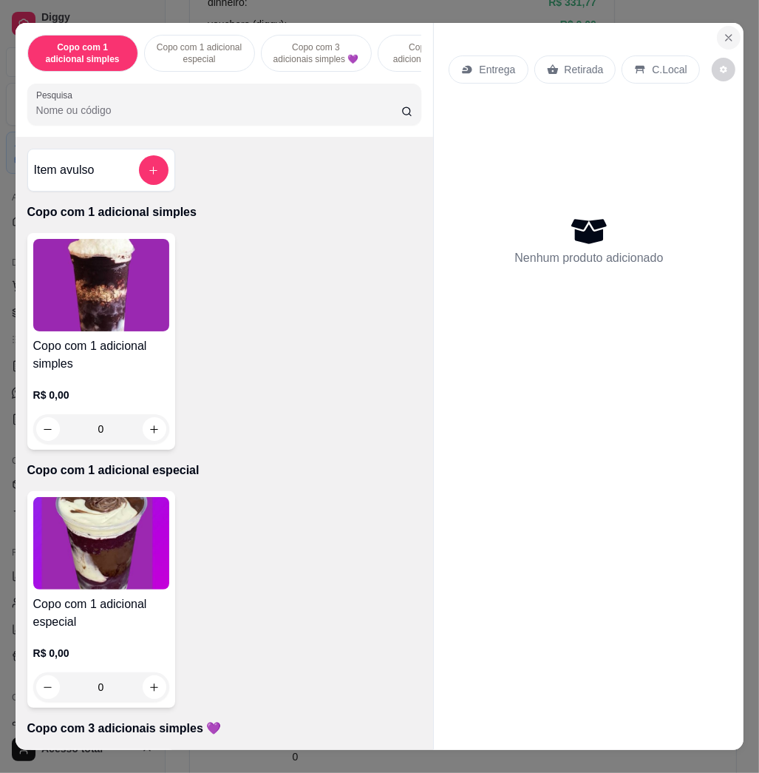
click at [717, 30] on button "Close" at bounding box center [729, 38] width 24 height 24
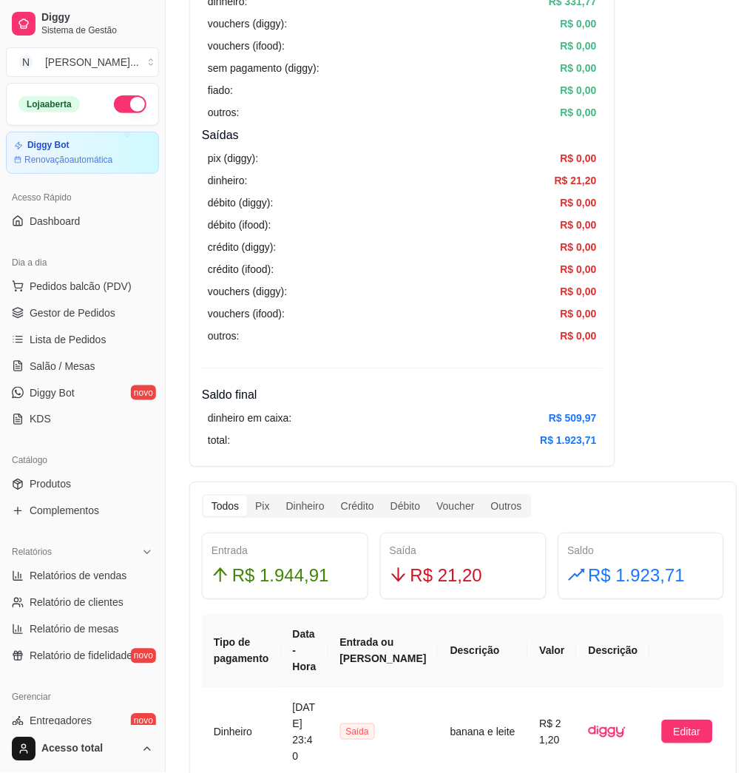
scroll to position [492, 0]
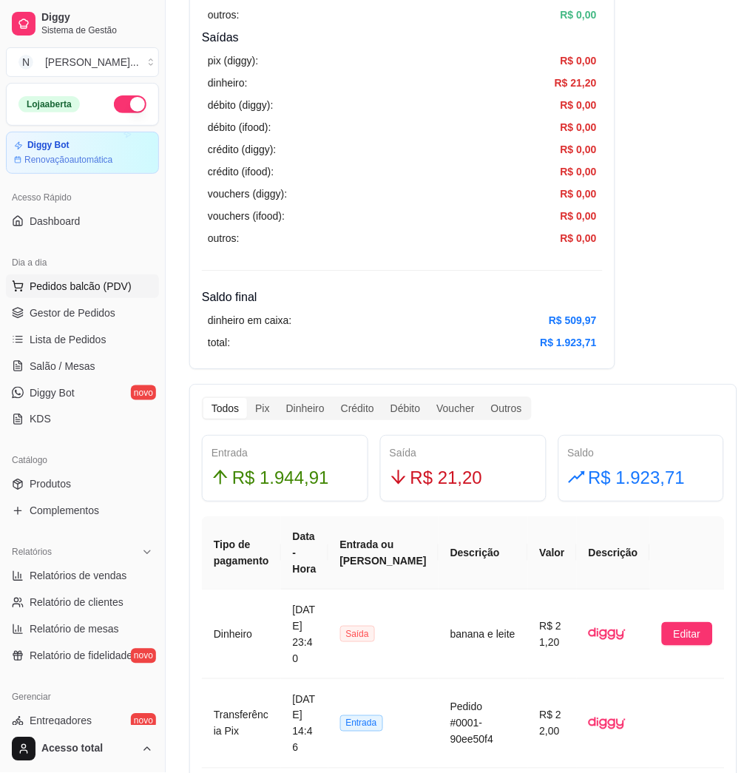
click at [91, 285] on span "Pedidos balcão (PDV)" at bounding box center [81, 286] width 102 height 15
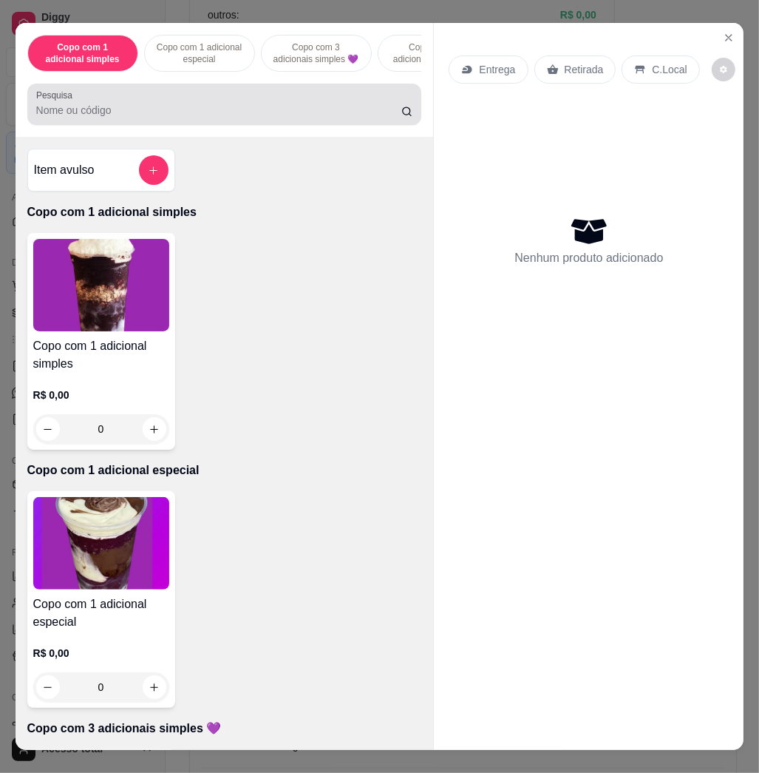
click at [214, 118] on input "Pesquisa" at bounding box center [218, 110] width 365 height 15
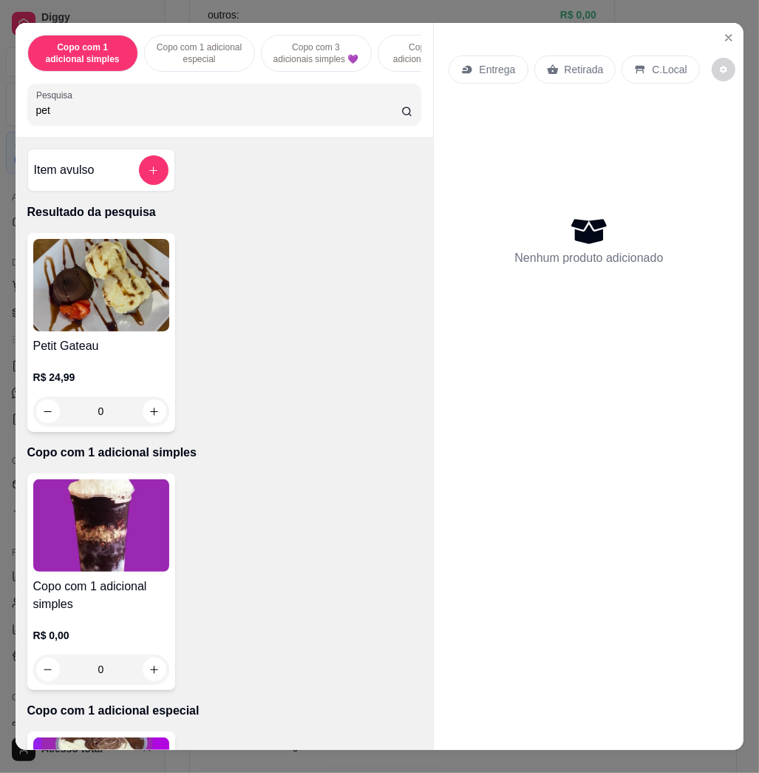
type input "pet"
click at [117, 331] on img at bounding box center [101, 285] width 136 height 92
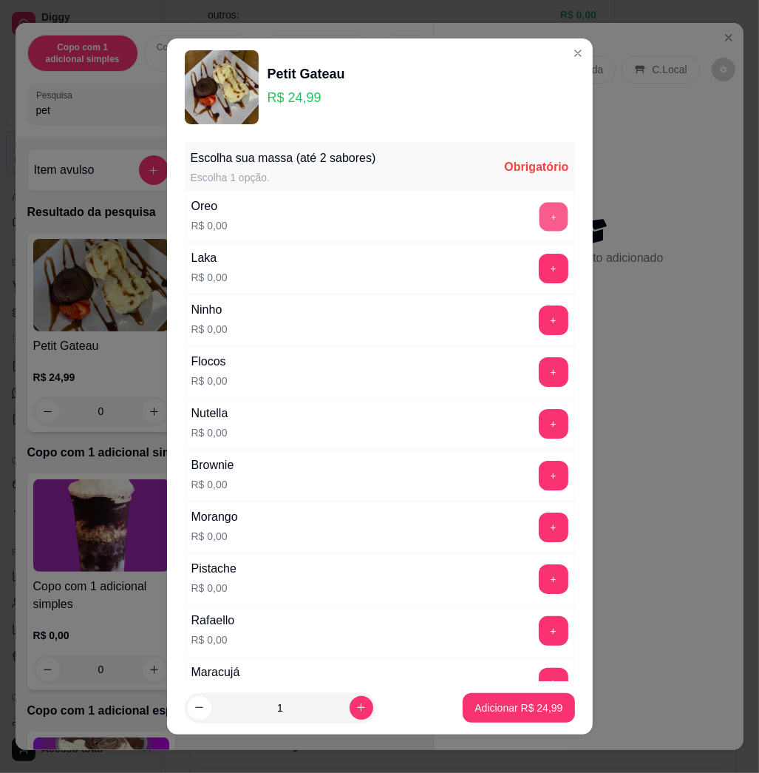
click at [539, 214] on button "+" at bounding box center [553, 217] width 29 height 29
click at [521, 197] on div "Oreo R$ 0,00 - 1 +" at bounding box center [380, 217] width 390 height 52
click at [539, 204] on button "+" at bounding box center [554, 217] width 30 height 30
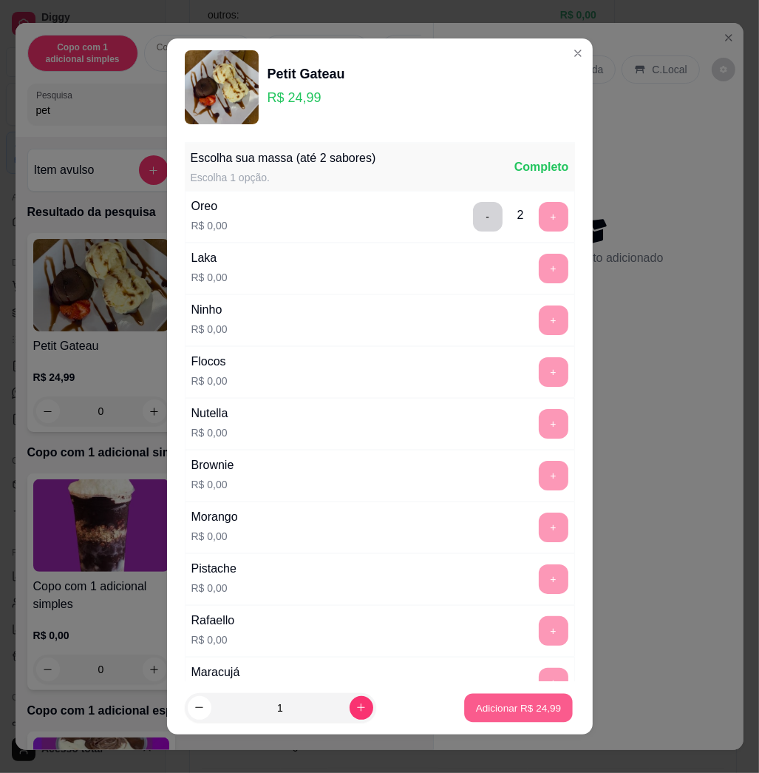
click at [490, 716] on button "Adicionar R$ 24,99" at bounding box center [519, 707] width 109 height 29
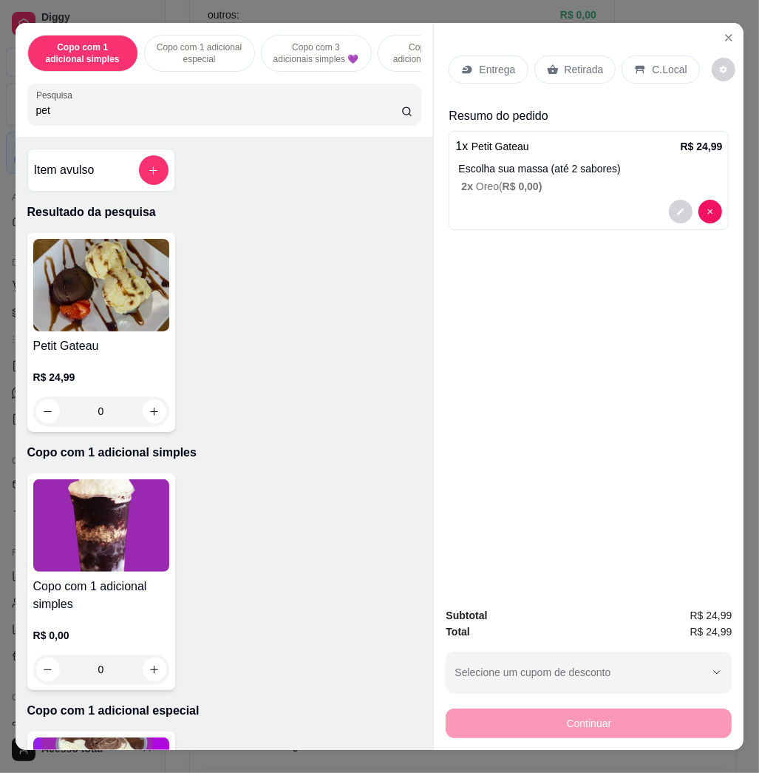
click at [463, 66] on icon at bounding box center [468, 70] width 10 height 8
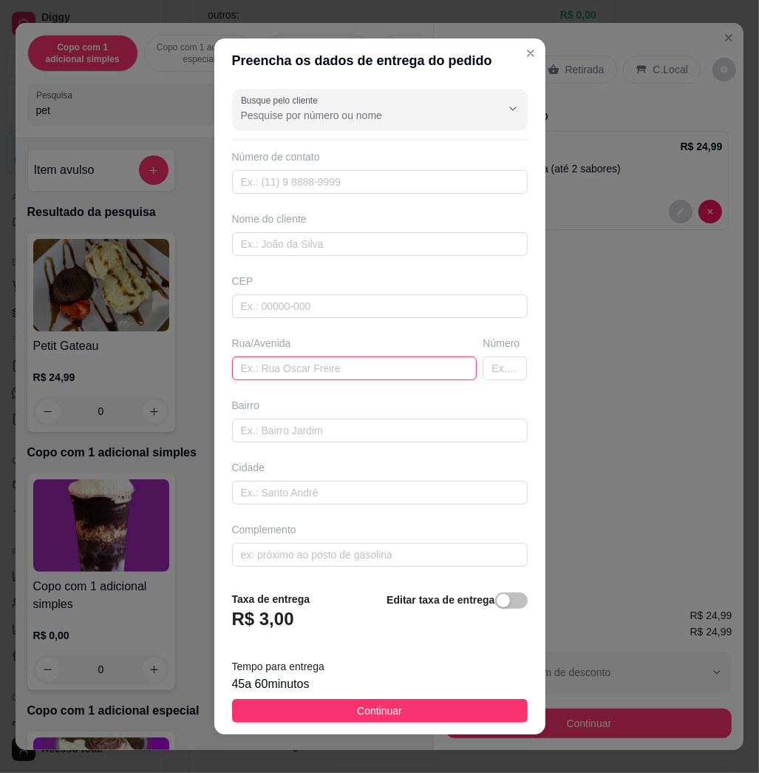
click at [280, 361] on input "text" at bounding box center [355, 368] width 246 height 24
type input "[PERSON_NAME], 285, casa 3"
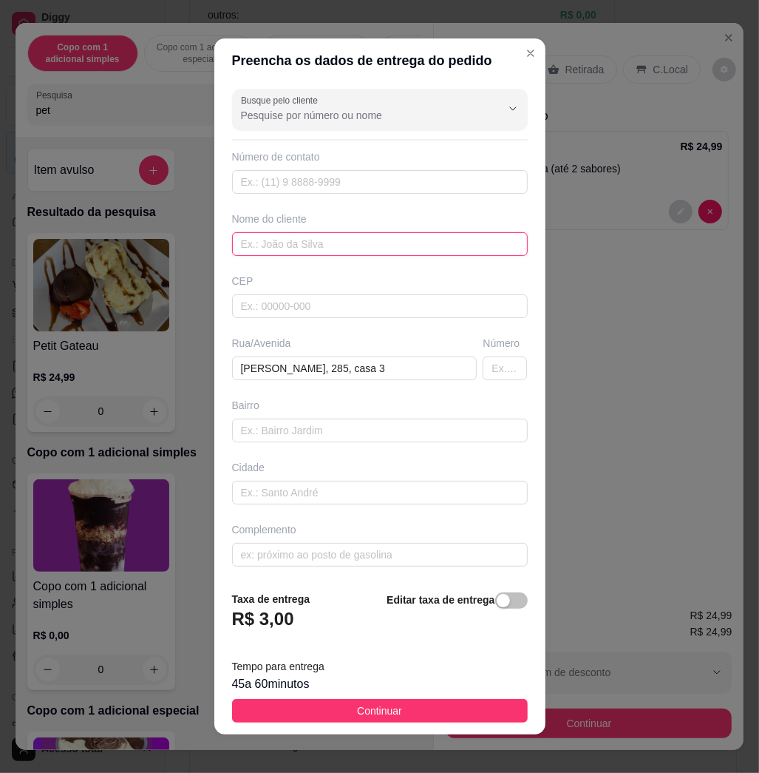
click at [322, 246] on input "text" at bounding box center [380, 244] width 296 height 24
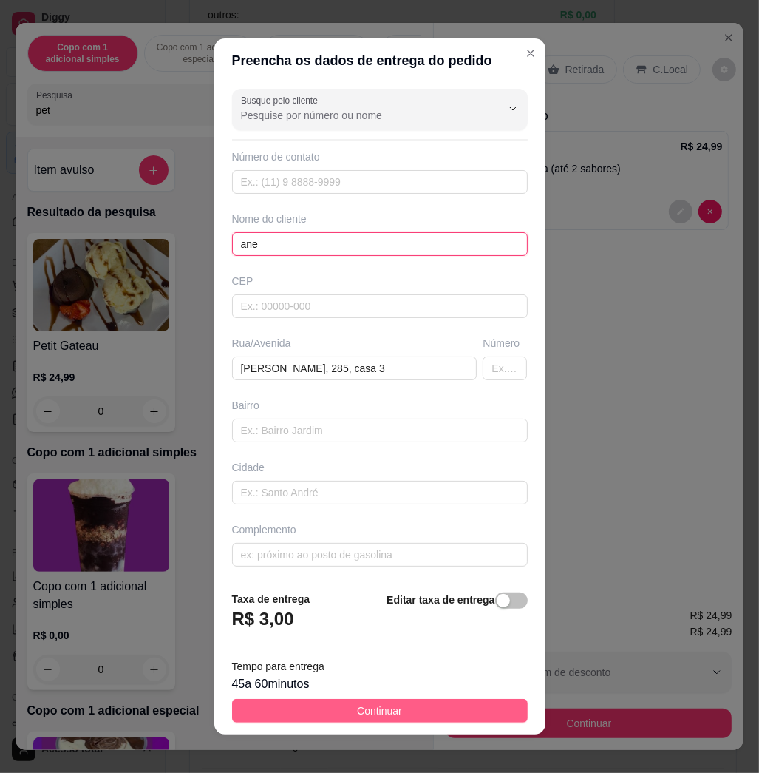
type input "ane"
click at [336, 703] on button "Continuar" at bounding box center [380, 711] width 296 height 24
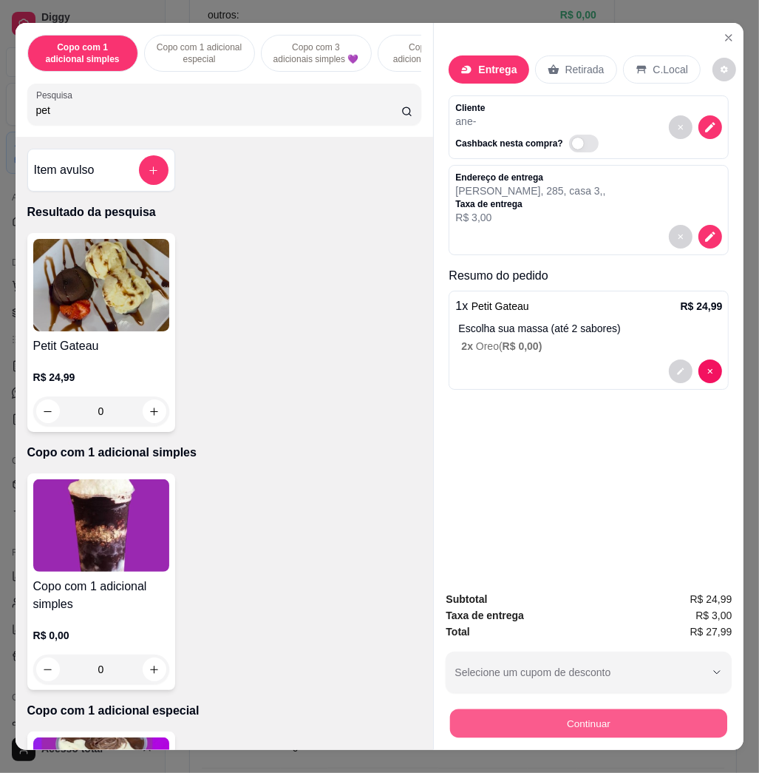
click at [687, 721] on button "Continuar" at bounding box center [588, 722] width 277 height 29
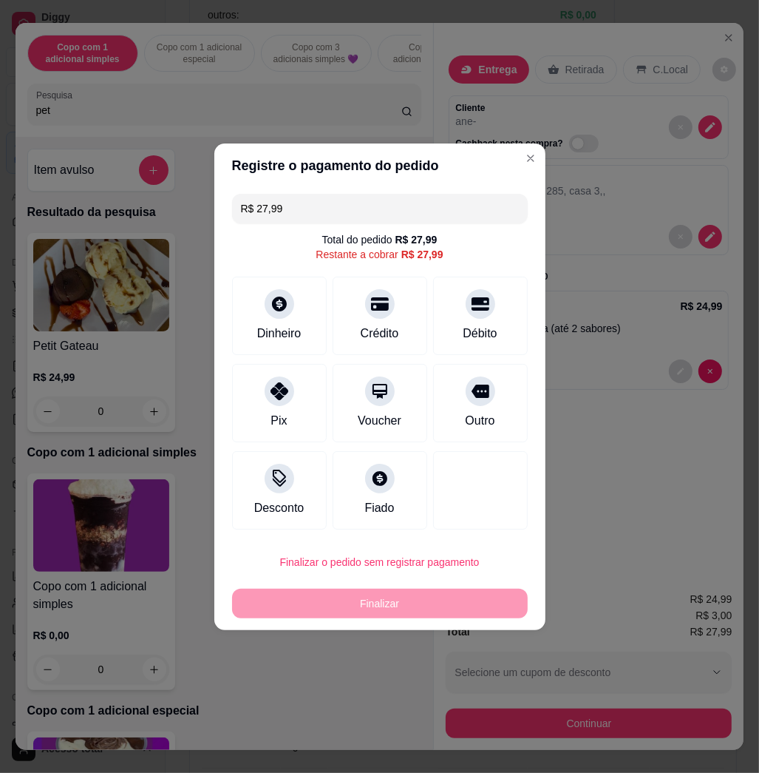
click at [282, 412] on div "Pix" at bounding box center [279, 421] width 16 height 18
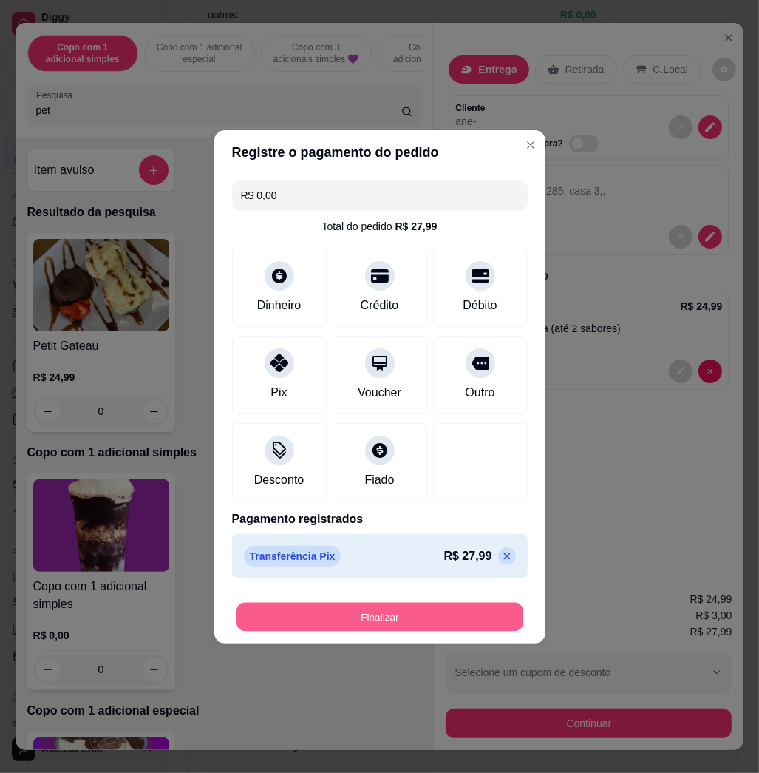
click at [368, 610] on button "Finalizar" at bounding box center [380, 616] width 287 height 29
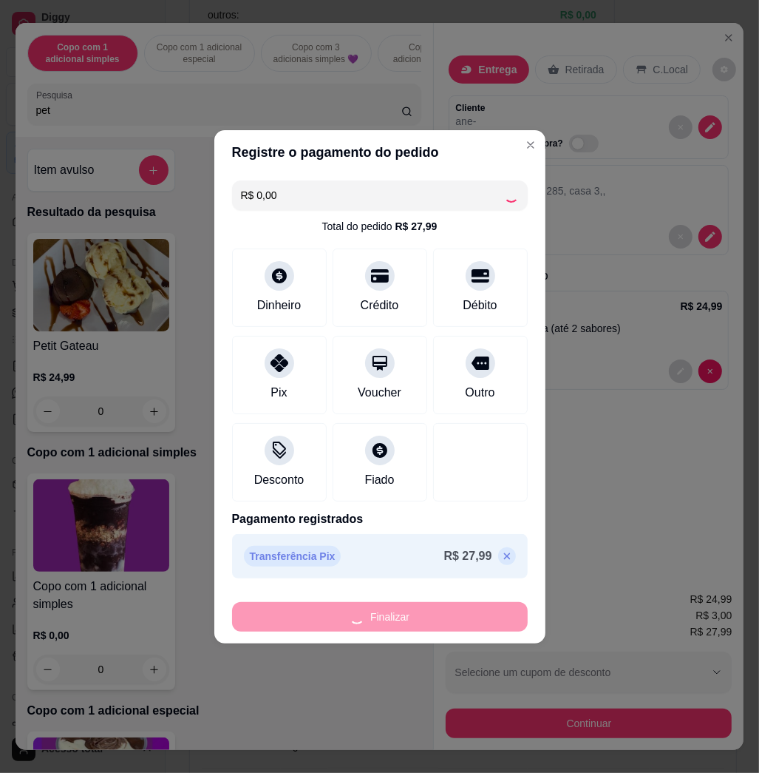
type input "-R$ 27,99"
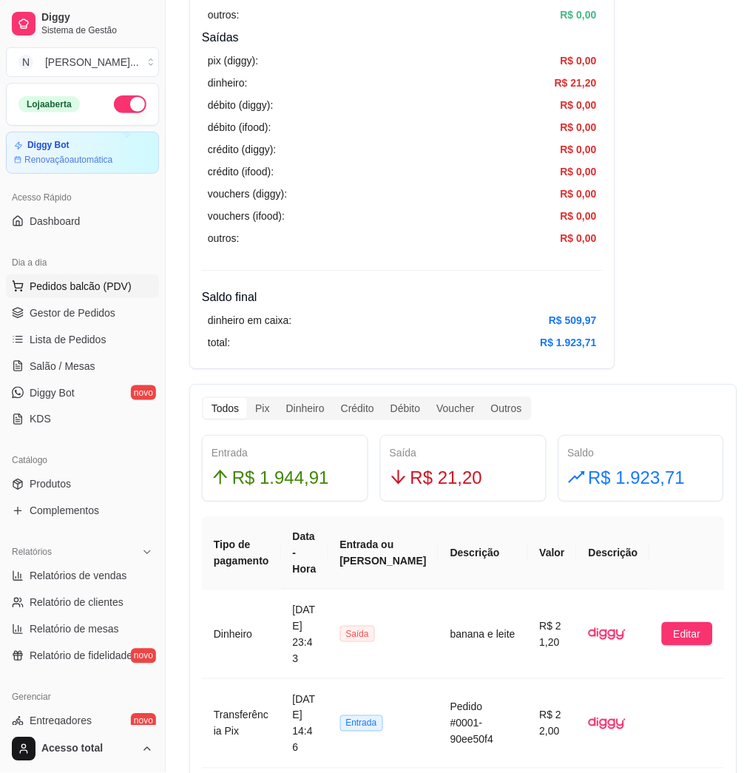
click at [110, 277] on button "Pedidos balcão (PDV)" at bounding box center [82, 286] width 153 height 24
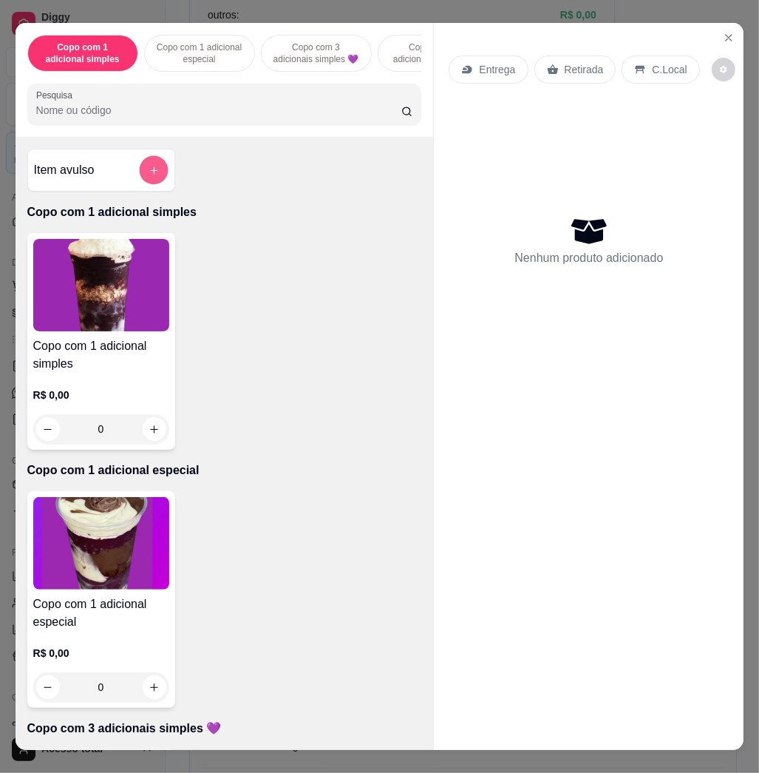
click at [146, 185] on button "add-separate-item" at bounding box center [153, 170] width 29 height 29
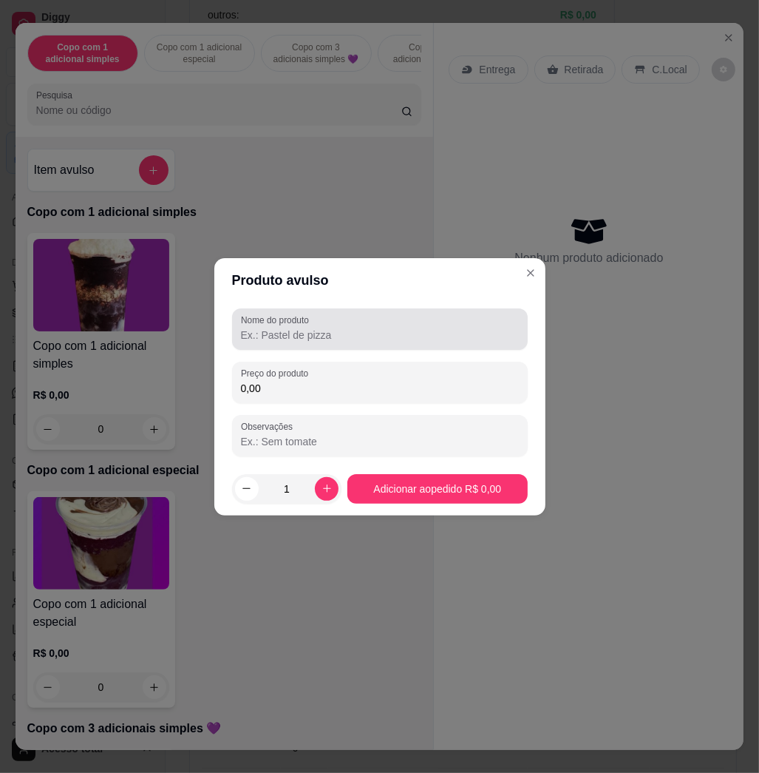
click at [284, 347] on div "Nome do produto" at bounding box center [380, 328] width 296 height 41
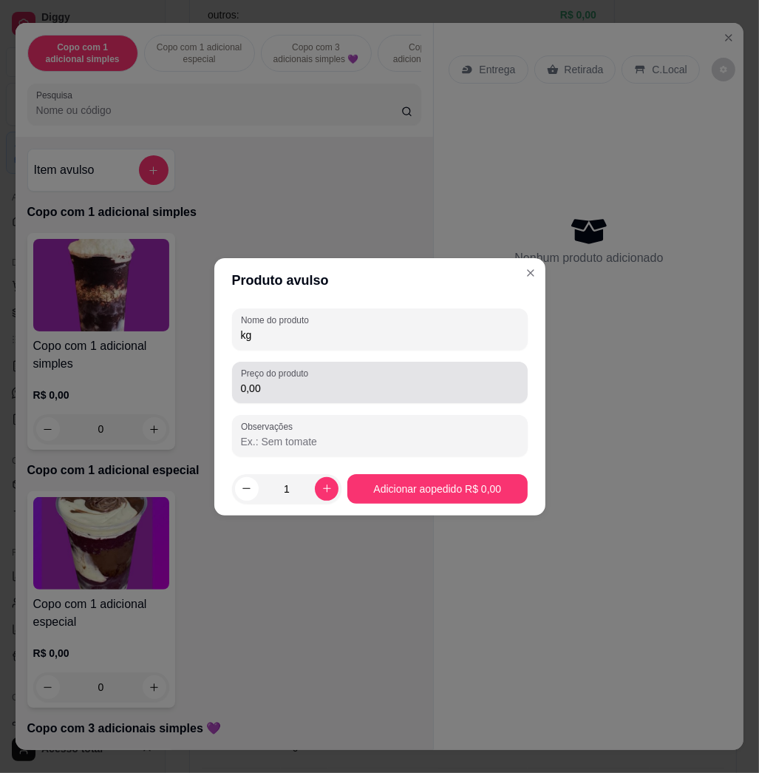
type input "kg"
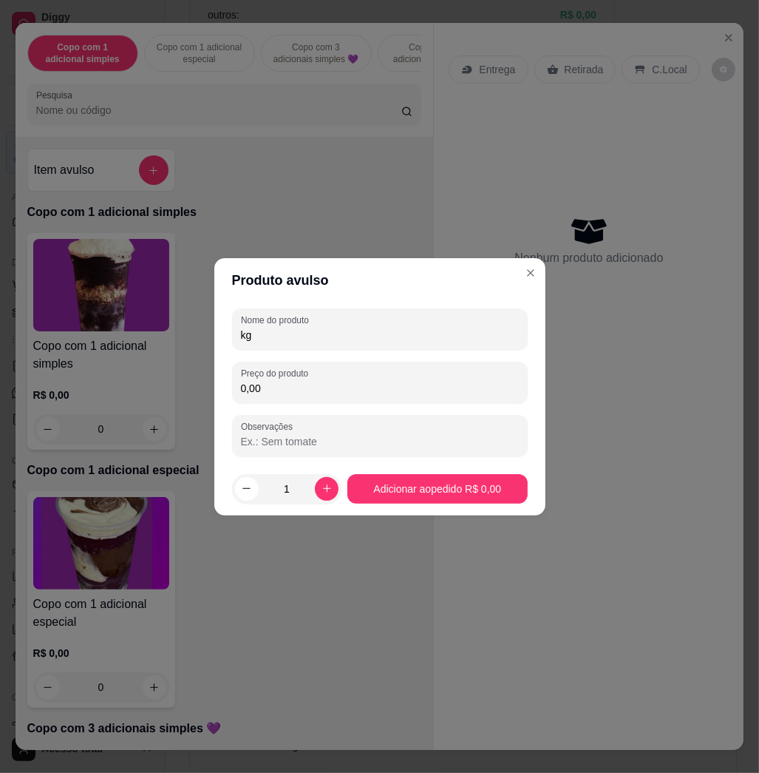
click at [312, 387] on input "0,00" at bounding box center [380, 388] width 278 height 15
type input "22,40"
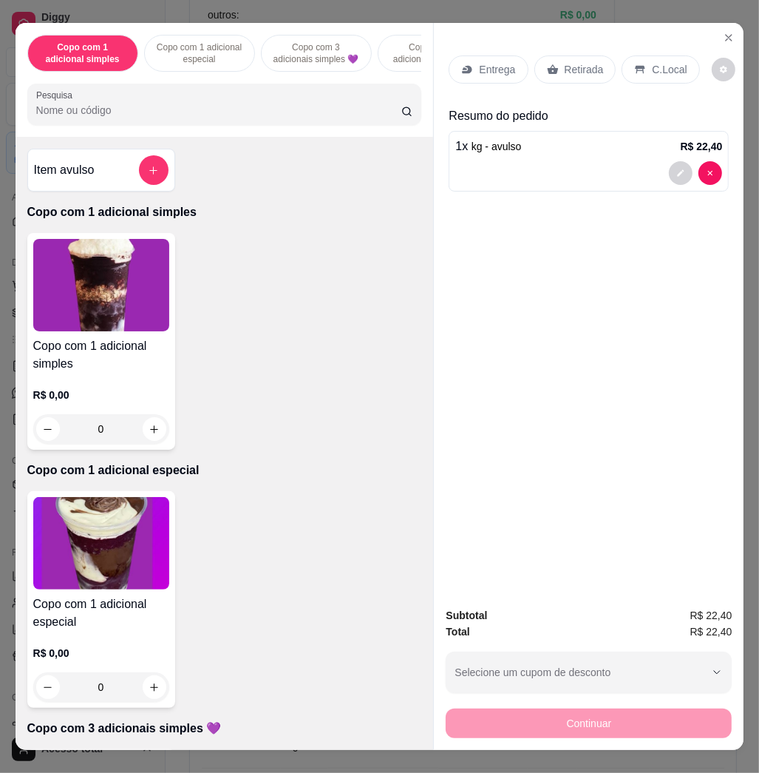
click at [665, 65] on p "C.Local" at bounding box center [669, 69] width 35 height 15
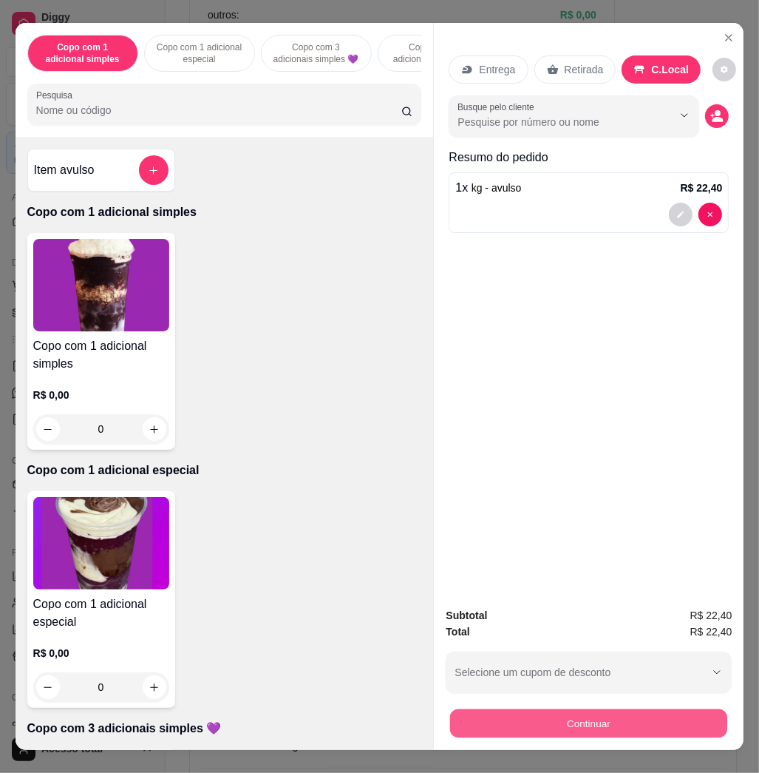
click at [648, 711] on button "Continuar" at bounding box center [588, 722] width 277 height 29
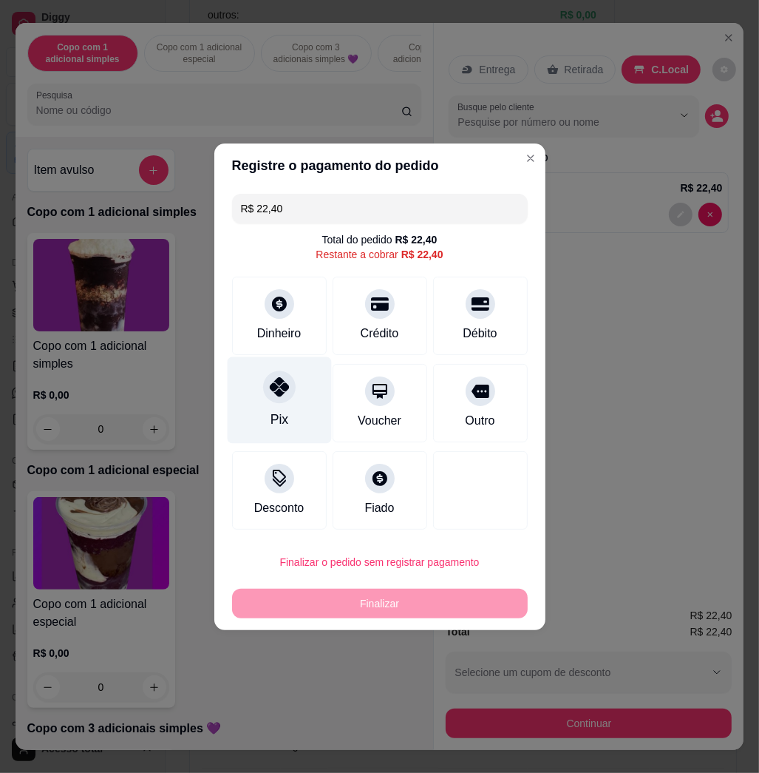
click at [298, 397] on div "Pix" at bounding box center [279, 399] width 104 height 87
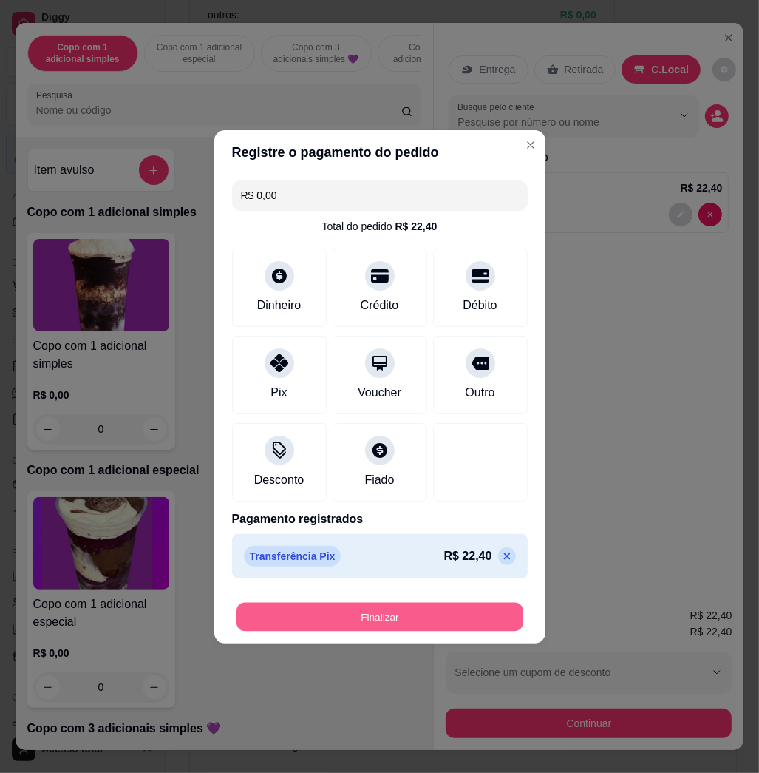
click at [453, 607] on button "Finalizar" at bounding box center [380, 616] width 287 height 29
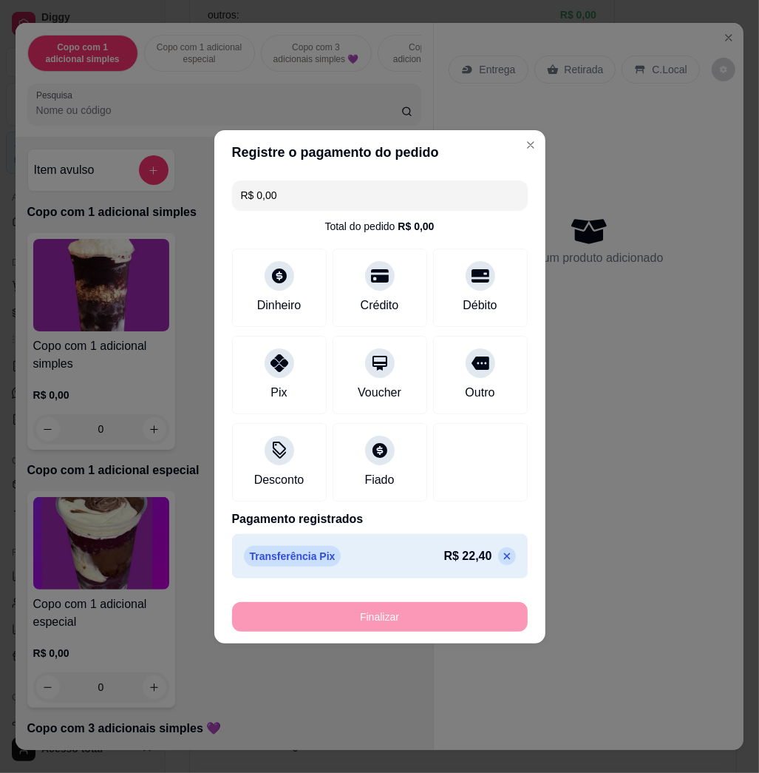
type input "-R$ 22,40"
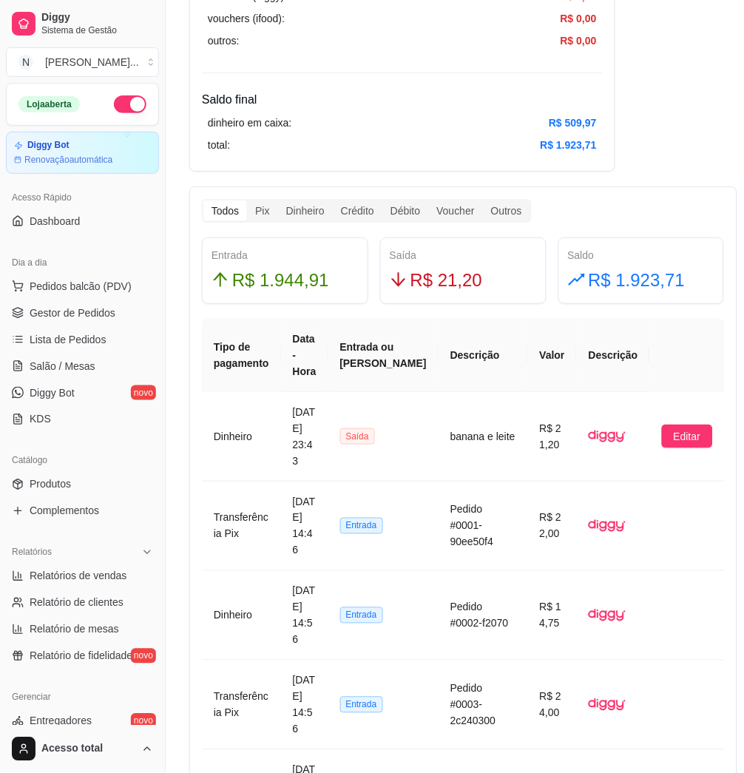
scroll to position [492, 0]
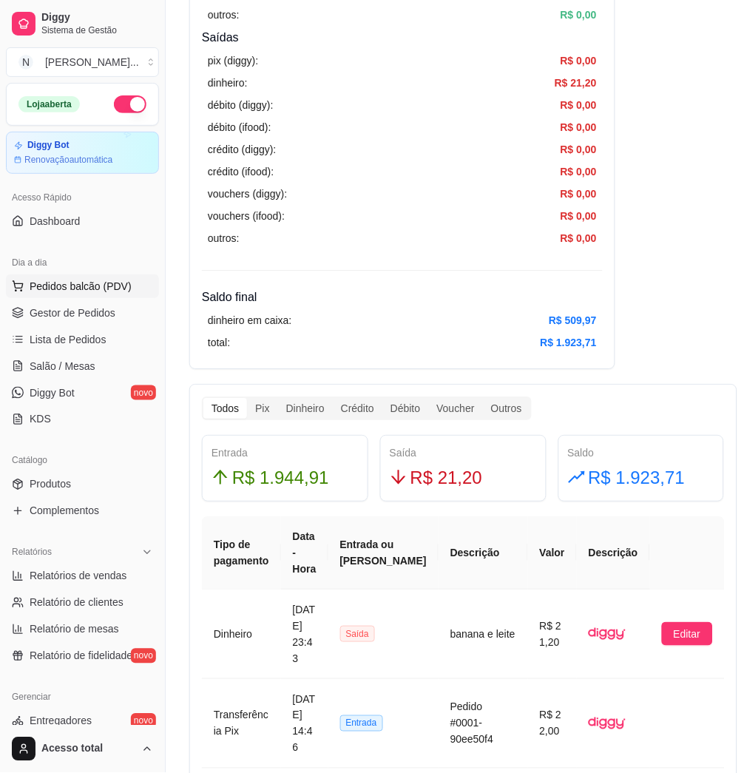
click at [75, 282] on span "Pedidos balcão (PDV)" at bounding box center [81, 286] width 102 height 15
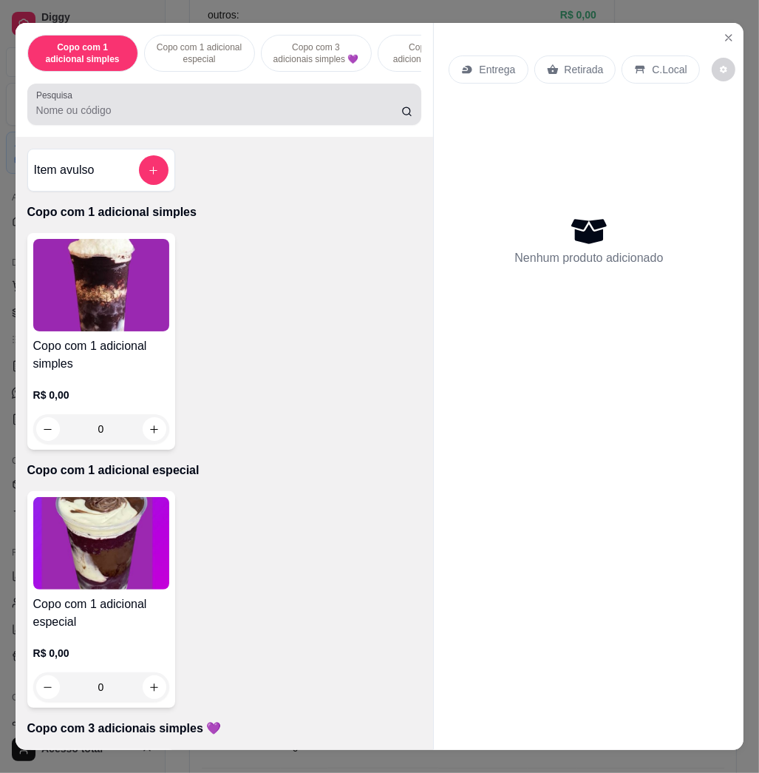
click at [323, 103] on div at bounding box center [224, 104] width 377 height 30
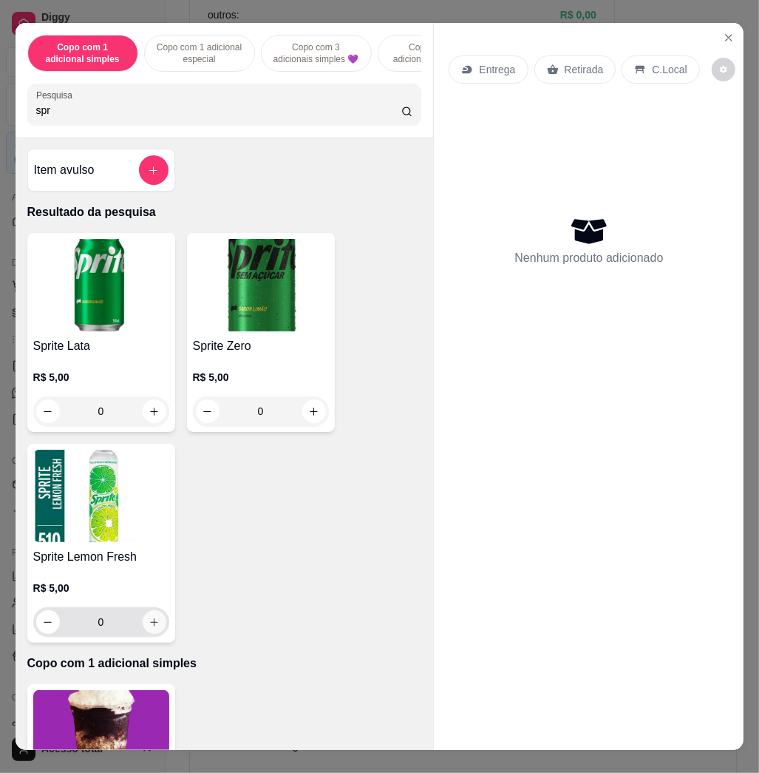
type input "spr"
click at [146, 634] on button "increase-product-quantity" at bounding box center [155, 622] width 24 height 24
type input "1"
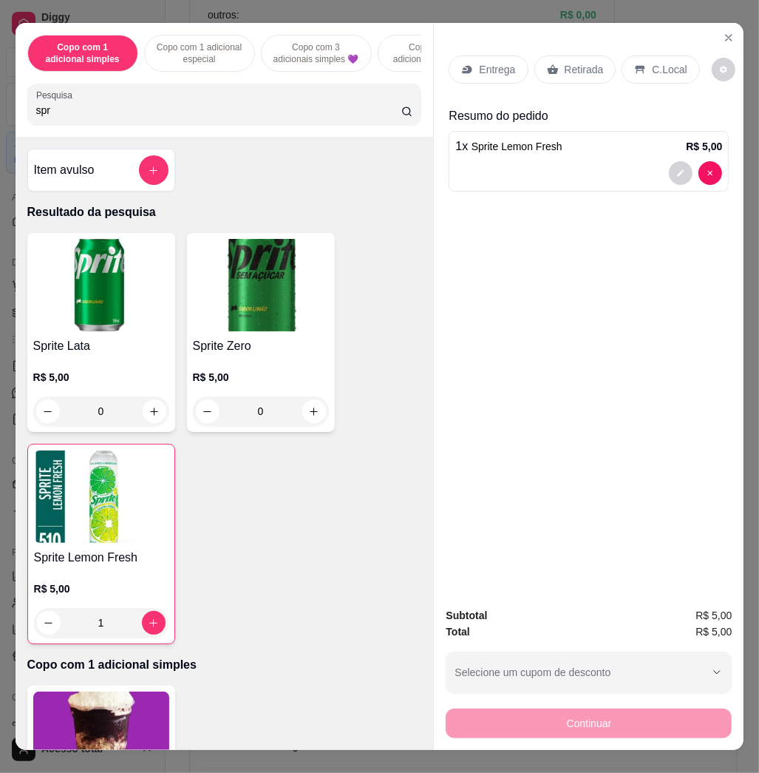
click at [676, 64] on p "C.Local" at bounding box center [669, 69] width 35 height 15
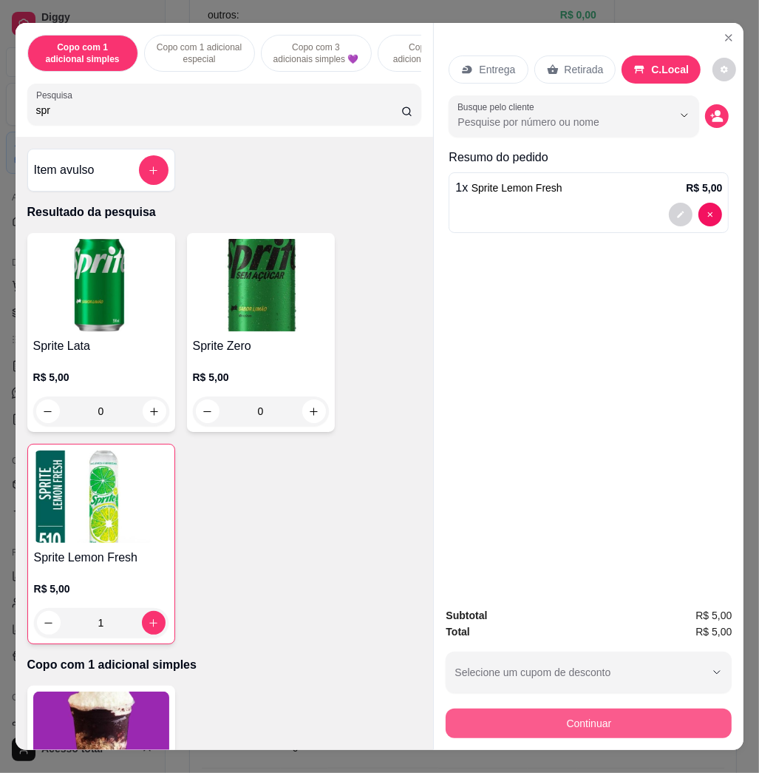
click at [670, 711] on button "Continuar" at bounding box center [589, 723] width 286 height 30
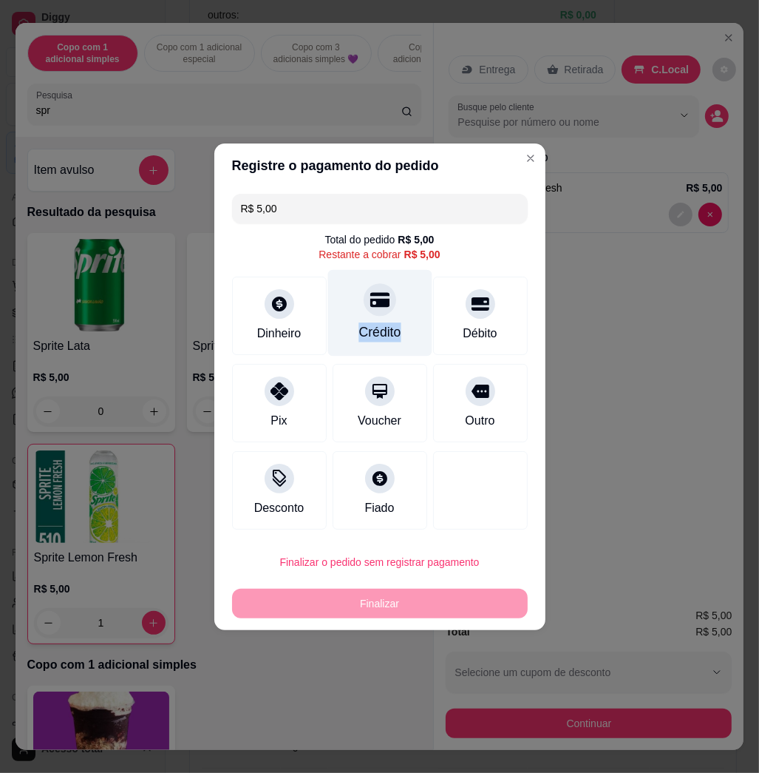
click at [399, 309] on div "Crédito" at bounding box center [380, 312] width 104 height 87
type input "R$ 0,00"
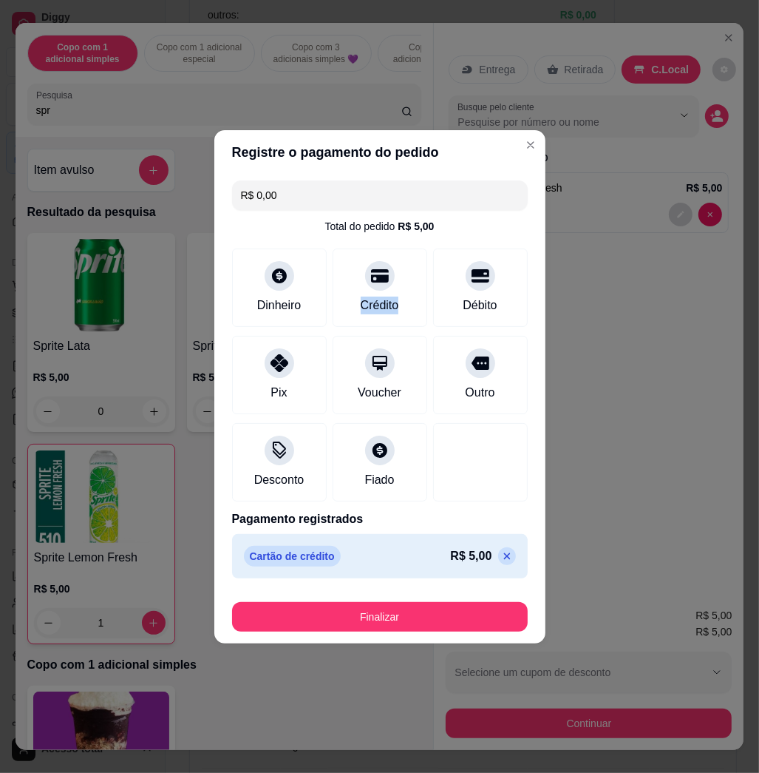
click at [421, 615] on button "Finalizar" at bounding box center [380, 617] width 296 height 30
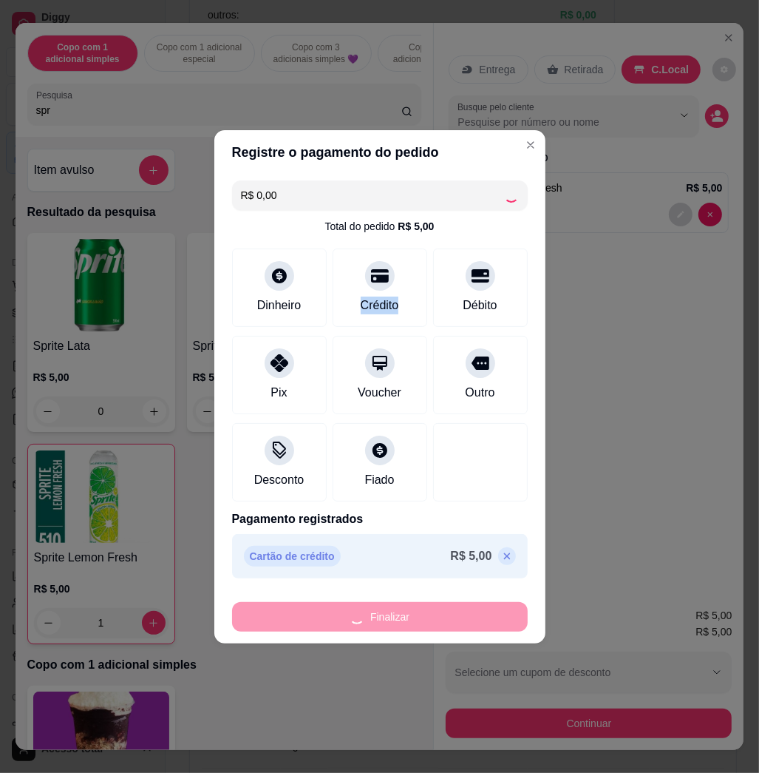
type input "0"
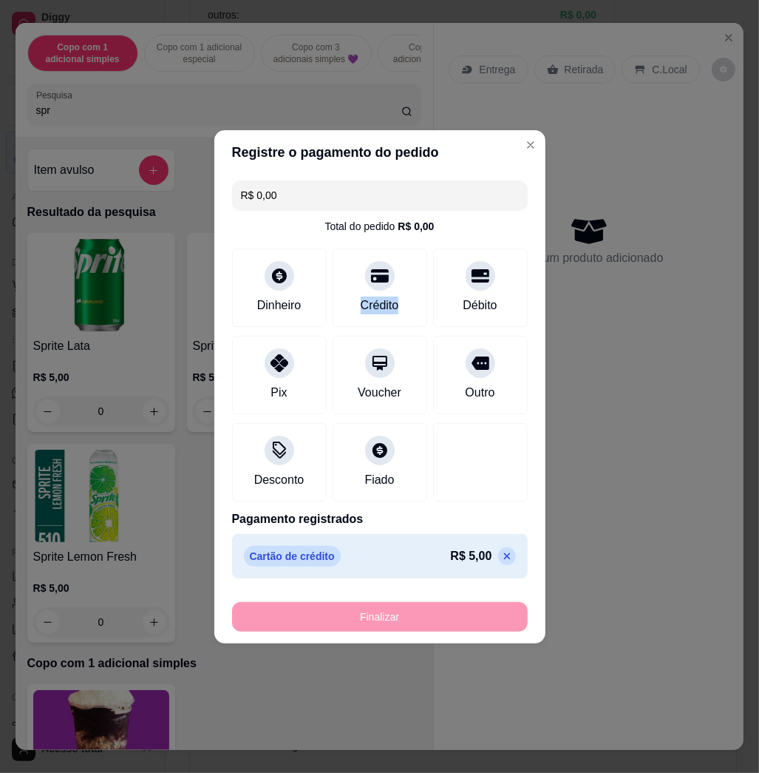
type input "-R$ 5,00"
